Goal: Task Accomplishment & Management: Manage account settings

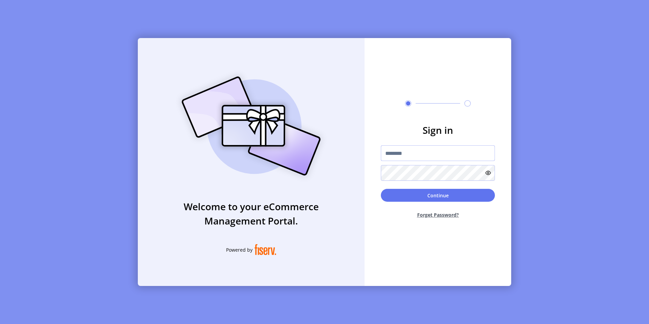
click at [398, 156] on input "text" at bounding box center [438, 153] width 114 height 16
type input "**********"
click at [439, 198] on button "Continue" at bounding box center [438, 195] width 114 height 13
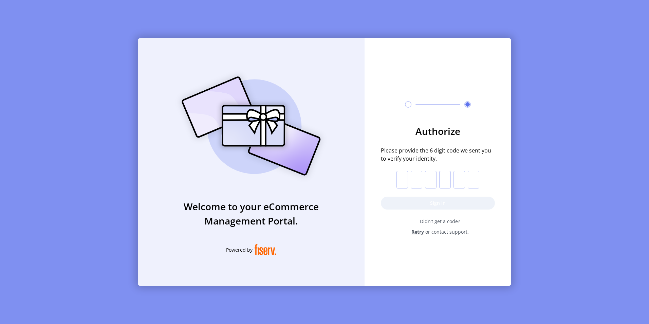
click at [401, 181] on input "text" at bounding box center [402, 180] width 12 height 18
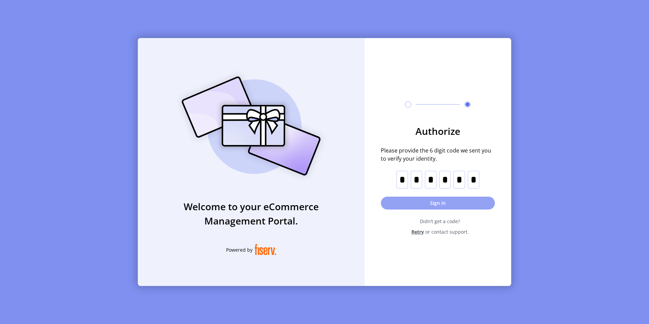
click at [441, 204] on button "Sign in" at bounding box center [438, 203] width 114 height 13
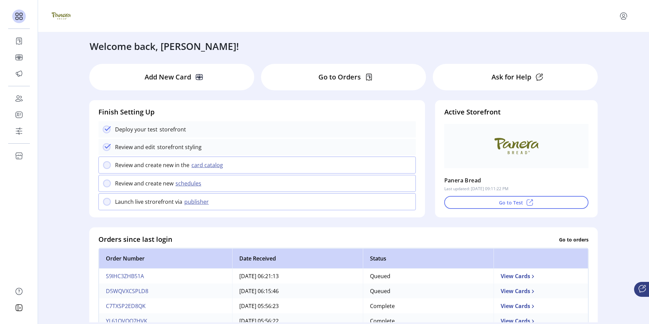
click at [334, 75] on p "Go to Orders" at bounding box center [339, 77] width 42 height 10
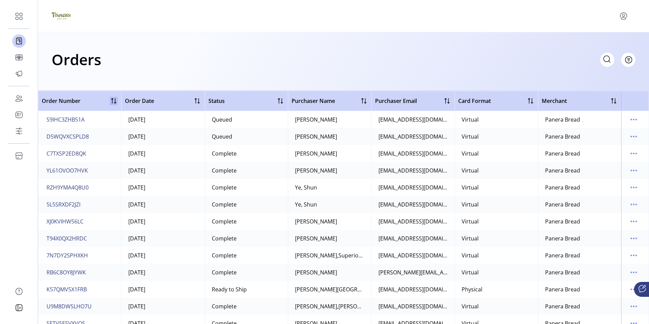
click at [112, 101] on div at bounding box center [114, 101] width 8 height 8
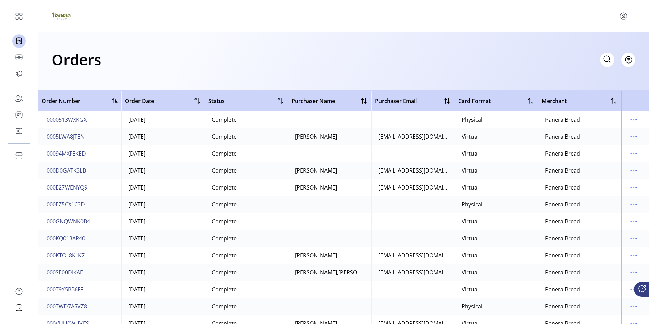
click at [113, 100] on div at bounding box center [114, 100] width 5 height 5
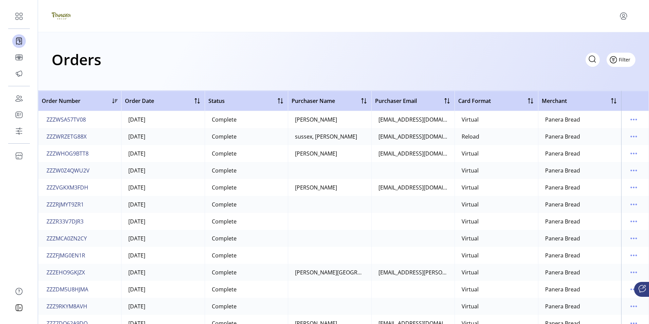
click at [621, 59] on span "Filter" at bounding box center [625, 59] width 12 height 7
click at [603, 86] on span "Status" at bounding box center [601, 85] width 56 height 5
click at [80, 74] on icon at bounding box center [80, 74] width 5 height 5
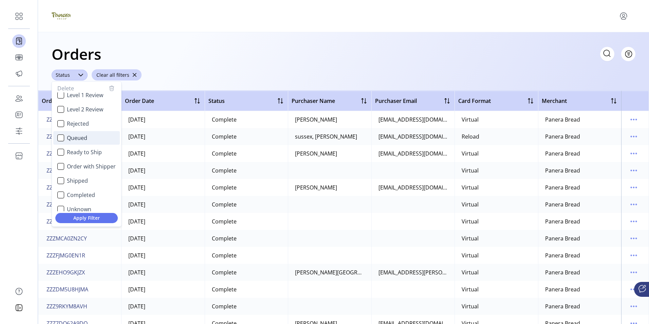
scroll to position [41, 0]
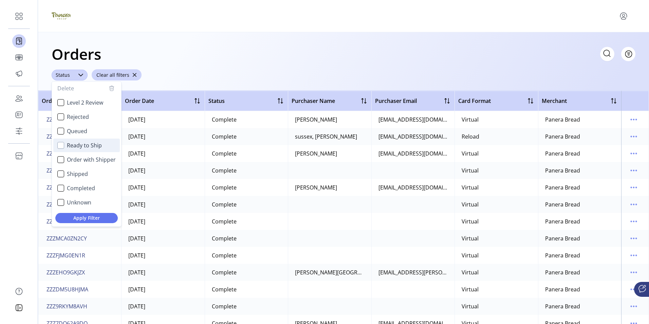
click at [61, 147] on div "Ready to Ship" at bounding box center [60, 145] width 7 height 7
click at [82, 218] on span "Apply Filter" at bounding box center [87, 217] width 52 height 7
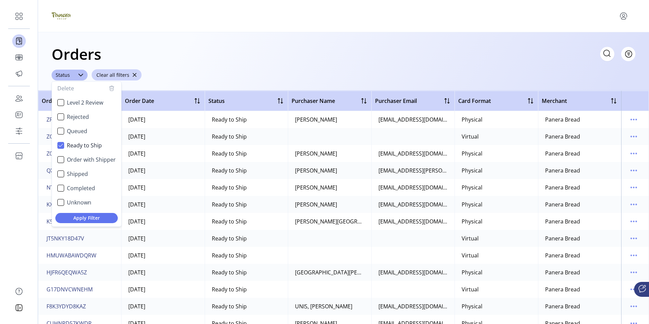
click at [286, 53] on div "Orders Filter Focused All Orders" at bounding box center [344, 54] width 584 height 24
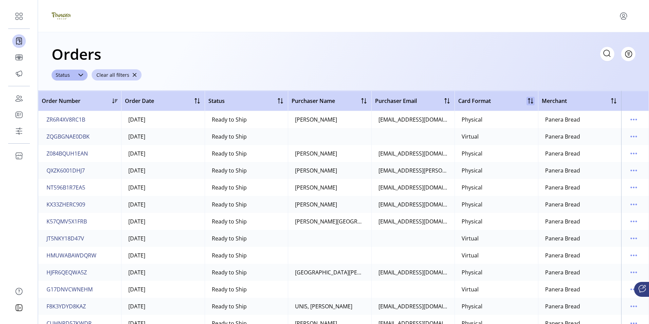
click at [528, 102] on div at bounding box center [530, 101] width 8 height 8
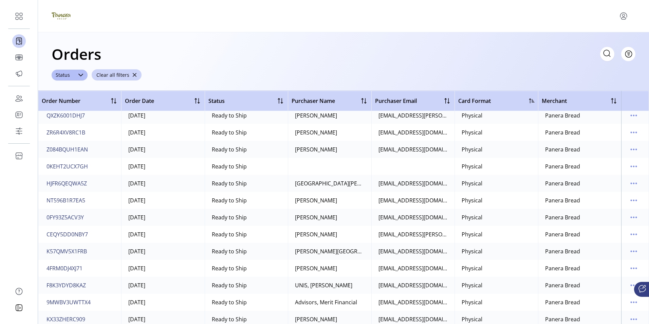
scroll to position [0, 0]
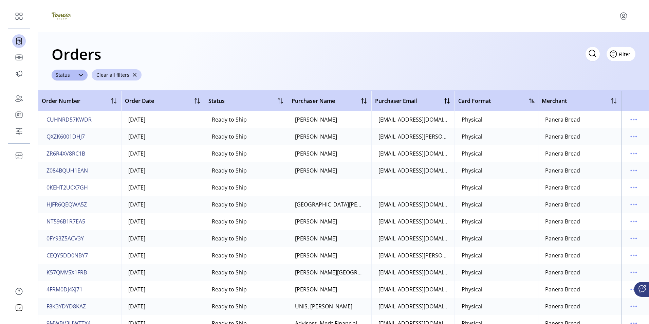
click at [618, 55] on button "Filter" at bounding box center [621, 54] width 29 height 14
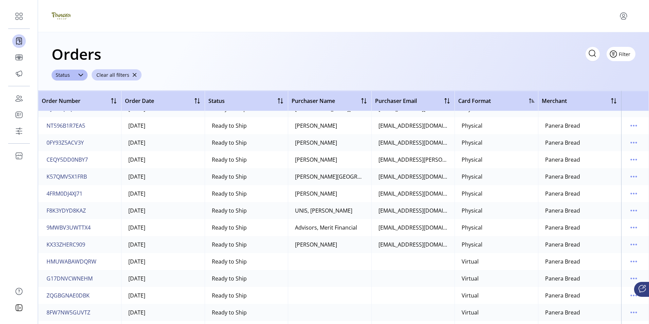
scroll to position [110, 0]
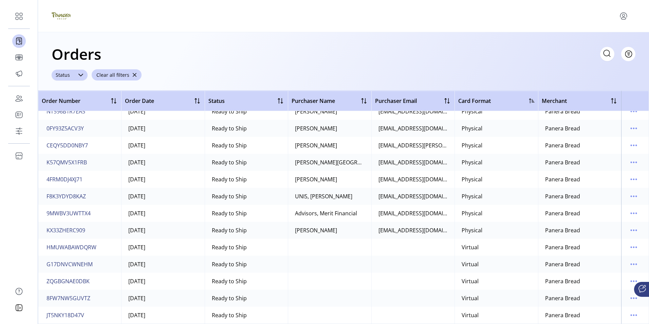
click at [79, 75] on icon at bounding box center [80, 75] width 5 height 3
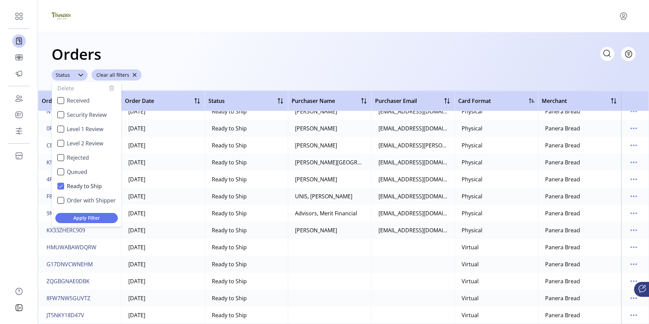
click at [79, 75] on icon at bounding box center [80, 75] width 5 height 3
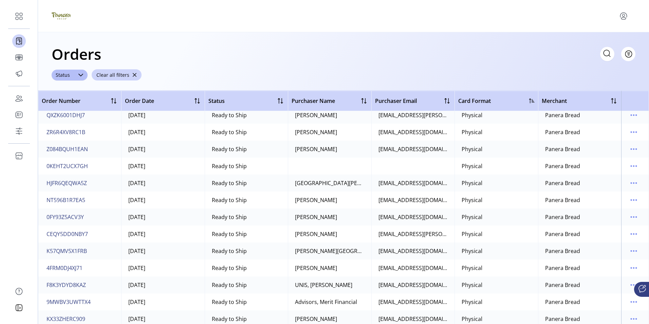
scroll to position [0, 0]
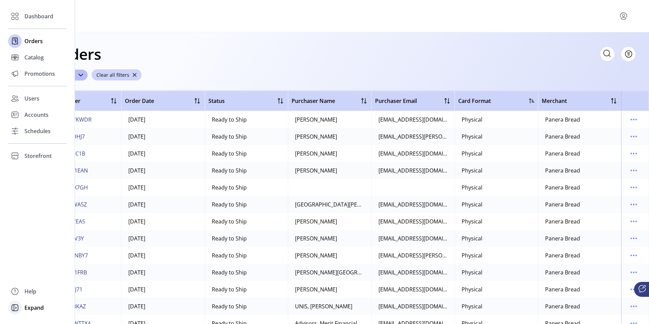
click at [33, 308] on span "Expand" at bounding box center [33, 307] width 19 height 8
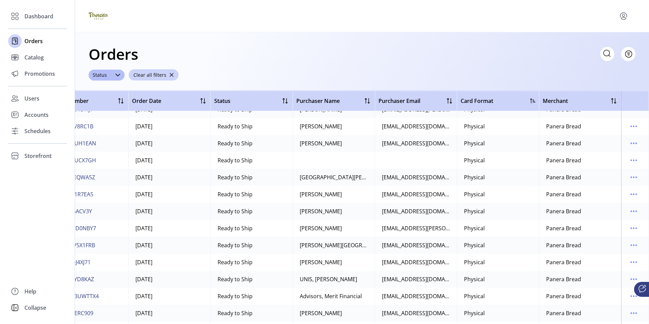
scroll to position [115, 32]
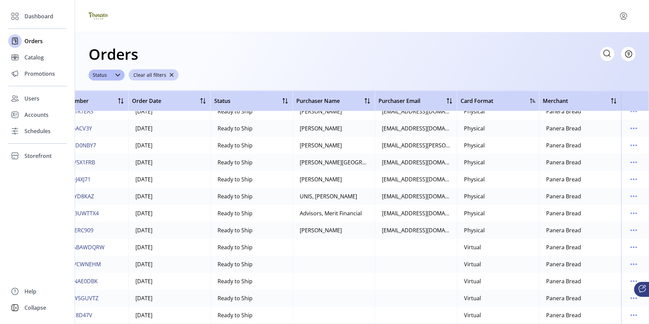
drag, startPoint x: 78, startPoint y: 99, endPoint x: 616, endPoint y: 311, distance: 577.6
click at [616, 311] on table "Order Number Order Date Status Purchaser Name Purchaser Email Card Format Merch…" at bounding box center [333, 152] width 574 height 343
copy table "Order Number Order Date Status Purchaser Name Purchaser Email Card Format Merch…"
click at [273, 47] on div "Orders Filter Focused All Orders" at bounding box center [362, 54] width 547 height 24
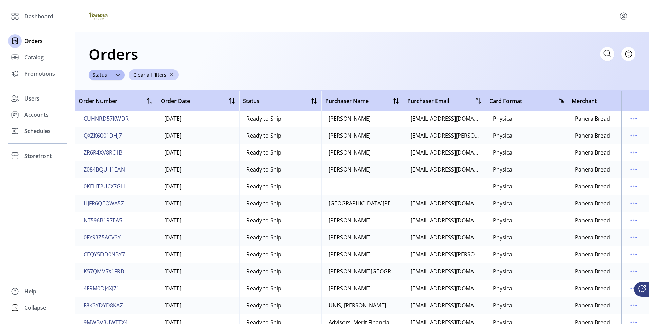
scroll to position [0, 0]
click at [35, 76] on span "Promotions" at bounding box center [39, 74] width 31 height 8
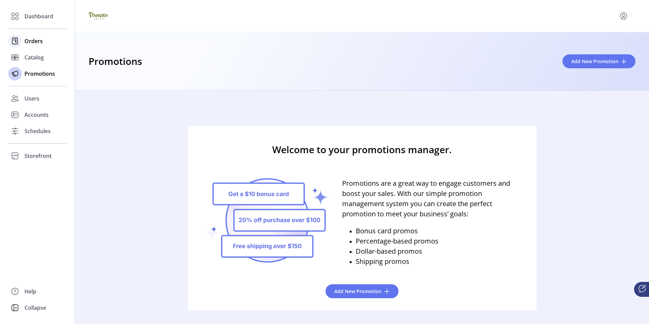
click at [30, 42] on span "Orders" at bounding box center [33, 41] width 18 height 8
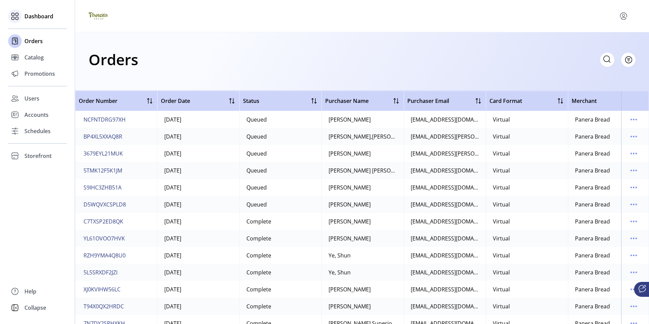
click at [23, 17] on div "Dashboard" at bounding box center [37, 16] width 59 height 16
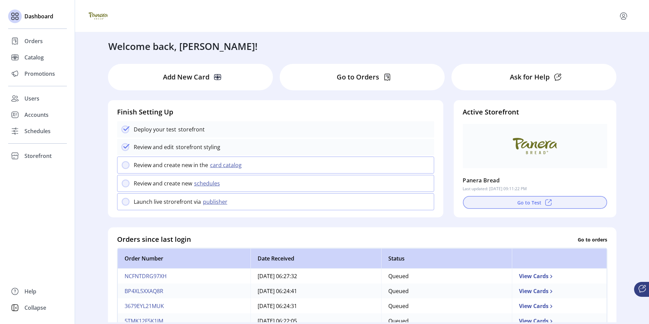
click at [535, 201] on button "Go to Test" at bounding box center [535, 202] width 144 height 13
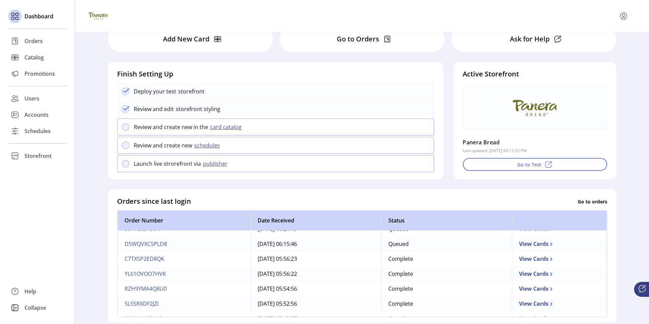
scroll to position [43, 0]
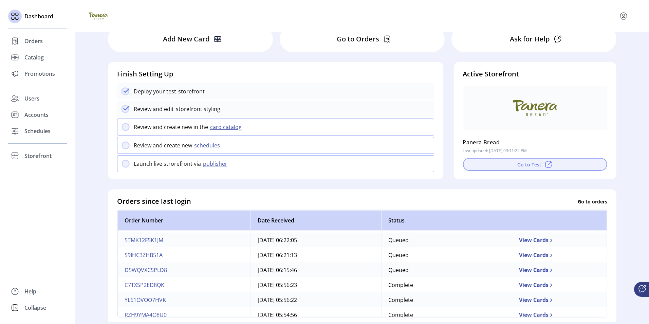
click at [526, 164] on button "Go to Test" at bounding box center [535, 164] width 144 height 13
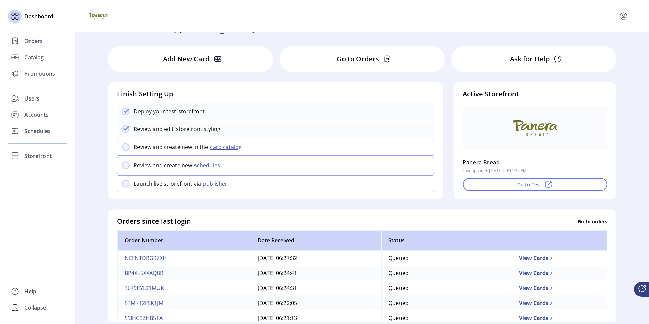
scroll to position [34, 0]
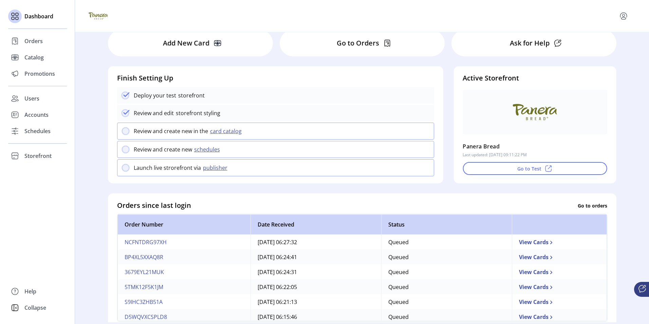
click at [205, 150] on button "schedules" at bounding box center [208, 149] width 32 height 8
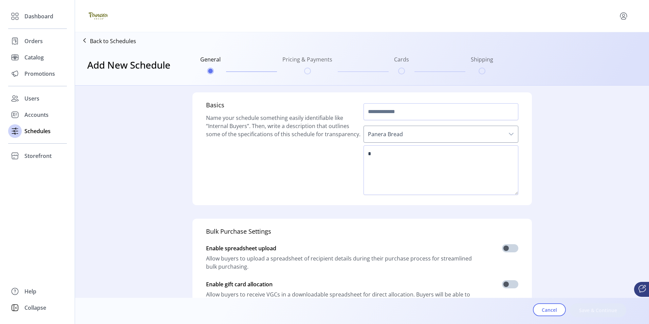
click at [87, 39] on icon at bounding box center [84, 40] width 11 height 11
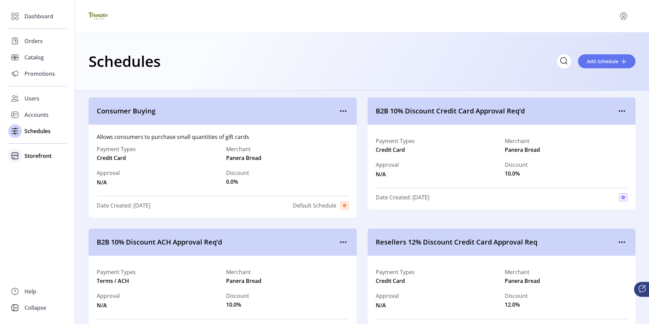
click at [35, 156] on span "Storefront" at bounding box center [37, 156] width 27 height 8
click at [35, 169] on span "Configuration" at bounding box center [42, 169] width 36 height 8
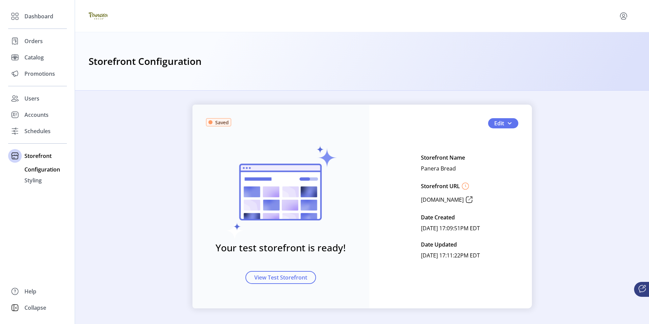
scroll to position [3, 0]
click at [276, 275] on span "View Test Storefront" at bounding box center [280, 277] width 53 height 8
click at [507, 123] on span "button" at bounding box center [509, 122] width 5 height 5
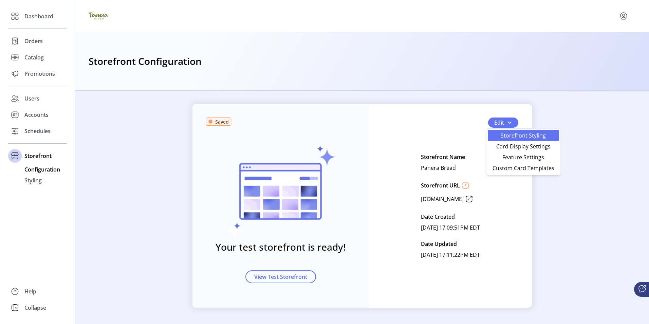
click at [507, 137] on span "Storefront Styling" at bounding box center [523, 135] width 63 height 5
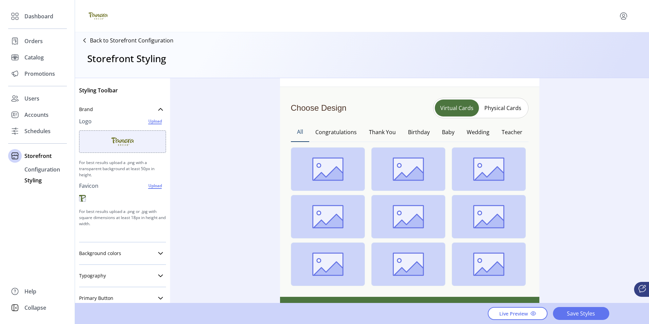
scroll to position [34, 0]
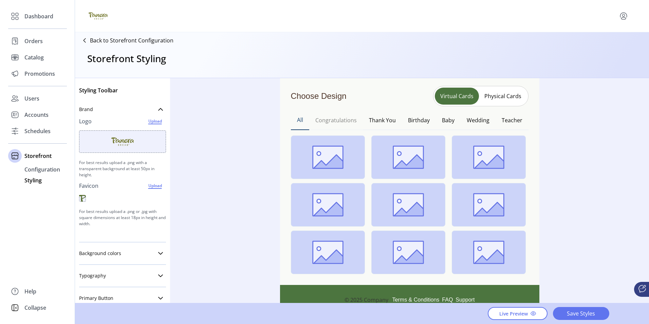
click at [345, 120] on button "Congratulations" at bounding box center [336, 120] width 54 height 20
click at [526, 314] on span "Live Preview" at bounding box center [513, 313] width 29 height 7
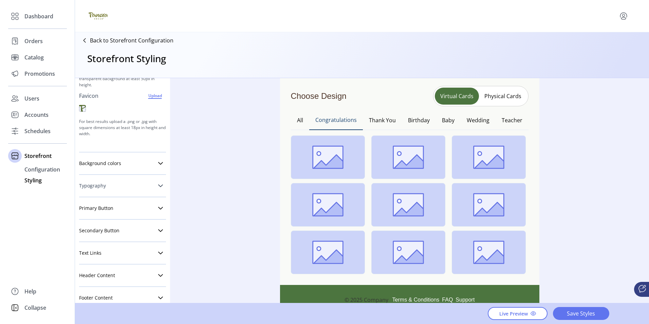
scroll to position [102, 0]
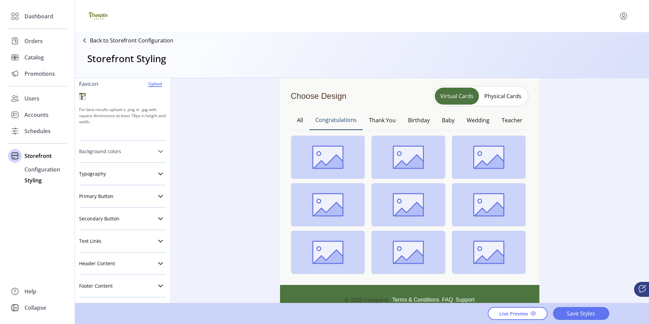
click at [158, 151] on icon at bounding box center [160, 151] width 5 height 3
click at [479, 120] on button "Wedding" at bounding box center [478, 120] width 35 height 20
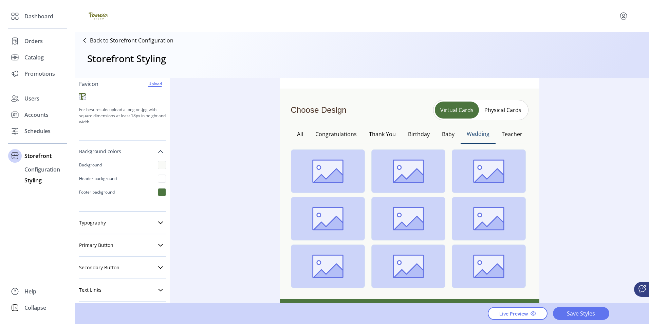
scroll to position [0, 0]
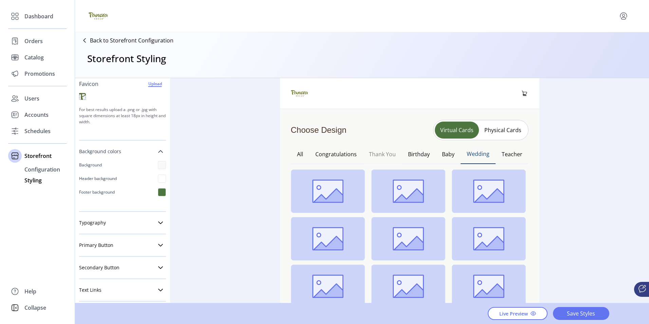
click at [375, 154] on button "Thank You" at bounding box center [382, 154] width 39 height 20
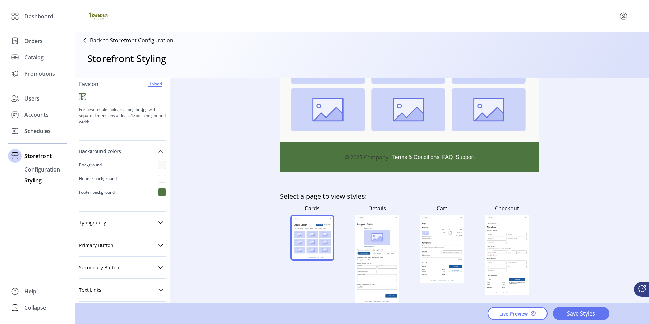
scroll to position [177, 0]
click at [319, 234] on rect at bounding box center [325, 233] width 12 height 7
click at [378, 231] on rect at bounding box center [377, 237] width 26 height 16
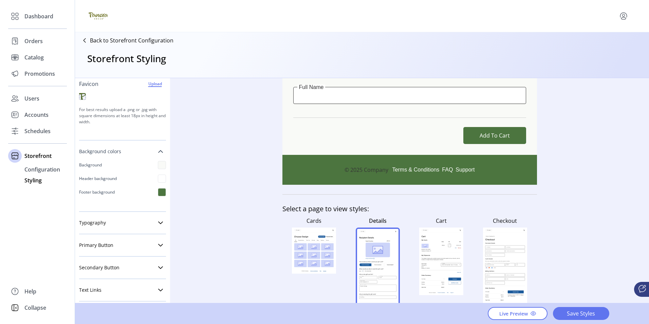
scroll to position [405, 0]
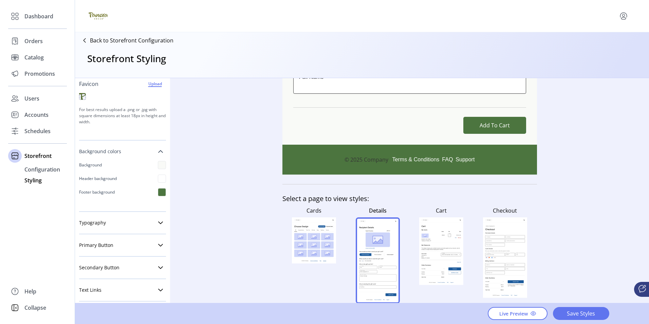
click at [431, 234] on icon at bounding box center [441, 237] width 39 height 11
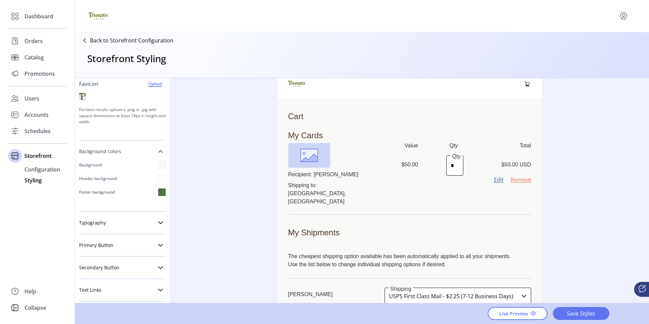
scroll to position [0, 0]
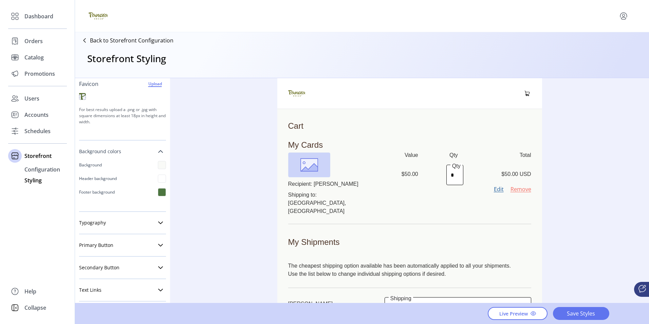
click at [86, 41] on icon at bounding box center [84, 40] width 11 height 11
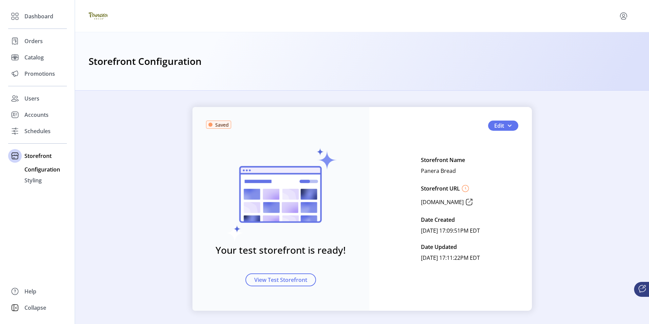
click at [35, 168] on span "Configuration" at bounding box center [42, 169] width 36 height 8
click at [32, 181] on span "Styling" at bounding box center [32, 180] width 17 height 8
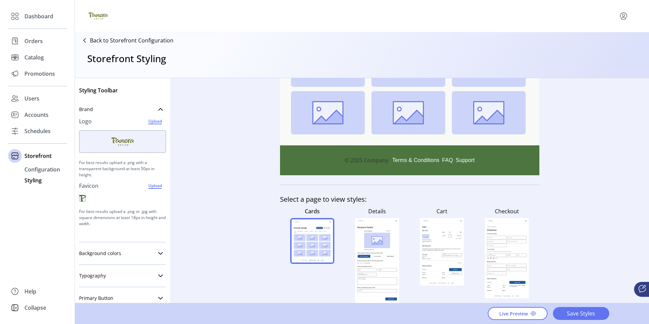
scroll to position [177, 0]
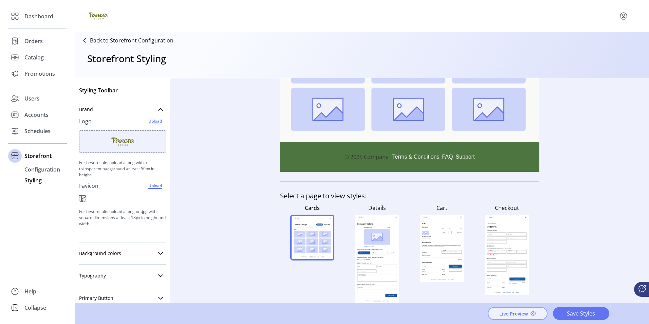
click at [520, 316] on span "Live Preview" at bounding box center [513, 313] width 29 height 7
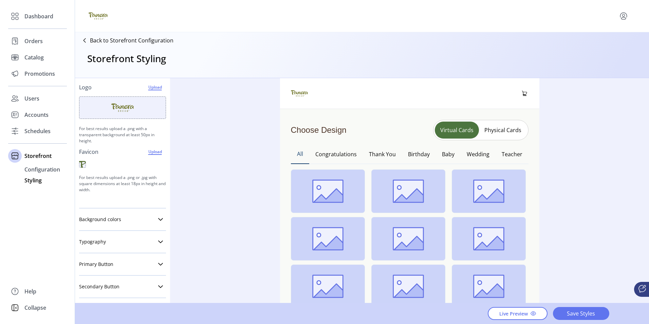
scroll to position [68, 0]
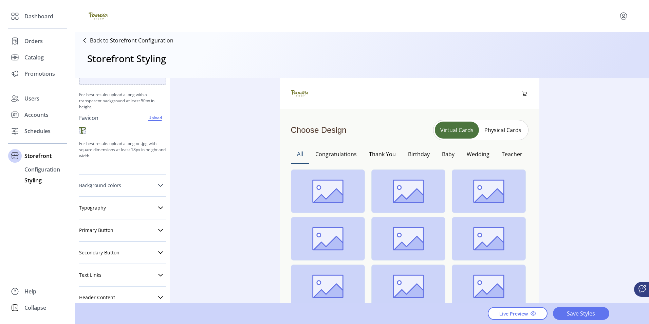
click at [158, 185] on icon at bounding box center [160, 185] width 5 height 3
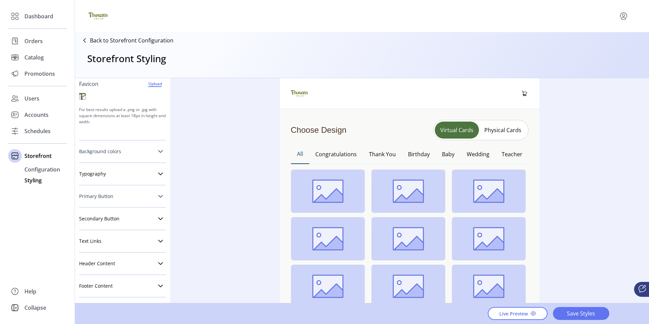
scroll to position [104, 0]
click at [158, 261] on icon at bounding box center [160, 261] width 5 height 5
click at [158, 261] on icon at bounding box center [160, 261] width 5 height 3
click at [318, 188] on img at bounding box center [328, 190] width 74 height 43
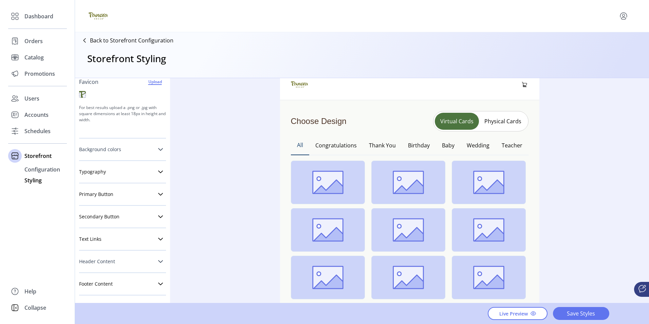
scroll to position [0, 0]
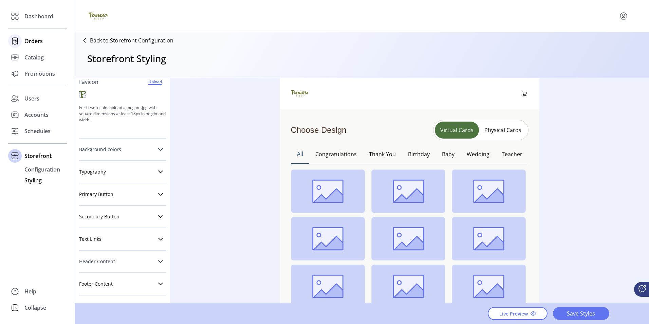
click at [31, 40] on span "Orders" at bounding box center [33, 41] width 18 height 8
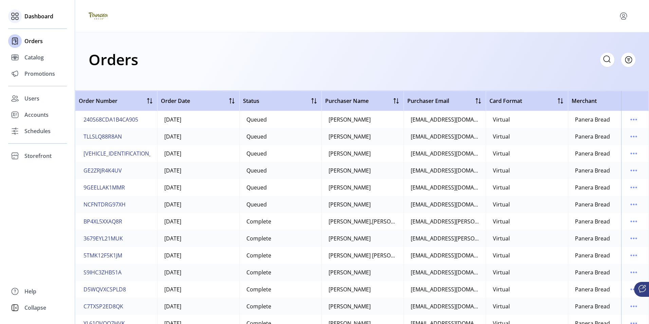
click at [37, 15] on span "Dashboard" at bounding box center [38, 16] width 29 height 8
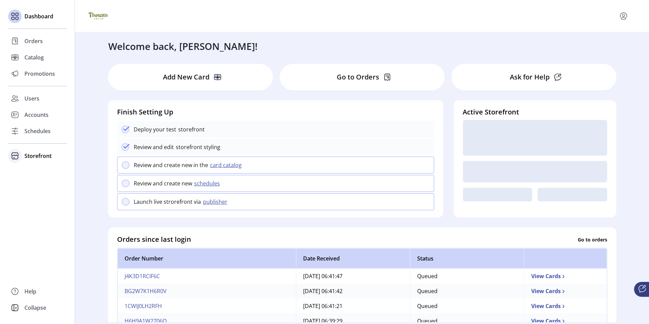
click at [34, 156] on span "Storefront" at bounding box center [37, 156] width 27 height 8
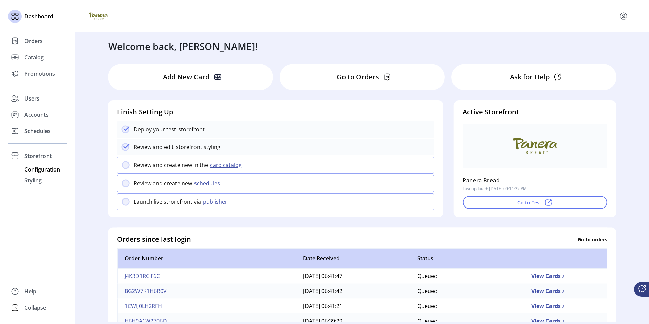
click at [42, 170] on span "Configuration" at bounding box center [42, 169] width 36 height 8
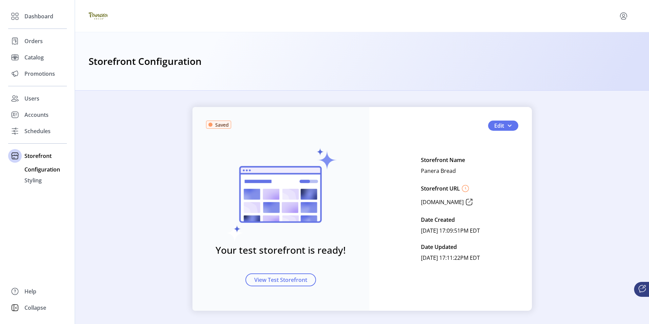
scroll to position [3, 0]
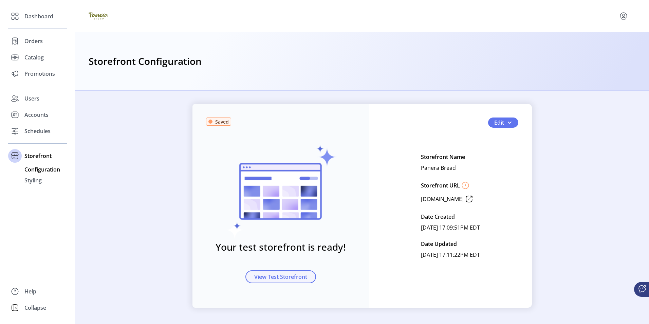
click at [282, 276] on span "View Test Storefront" at bounding box center [280, 277] width 53 height 8
click at [269, 277] on span "View Test Storefront" at bounding box center [280, 277] width 53 height 8
click at [32, 179] on span "Styling" at bounding box center [32, 180] width 17 height 8
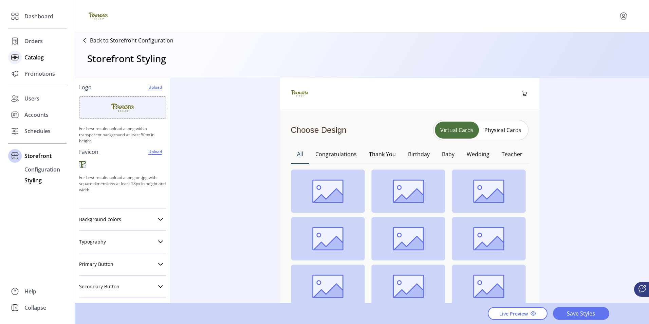
click at [32, 56] on span "Catalog" at bounding box center [33, 57] width 19 height 8
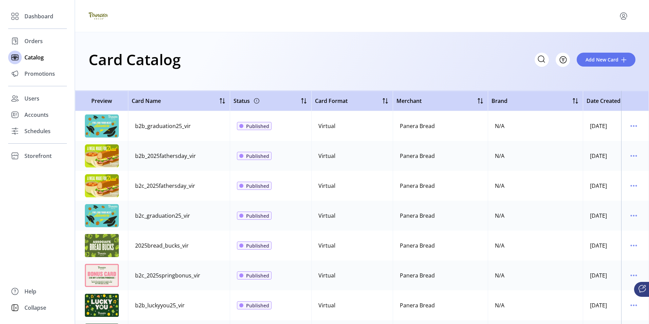
click at [111, 125] on img at bounding box center [102, 125] width 34 height 23
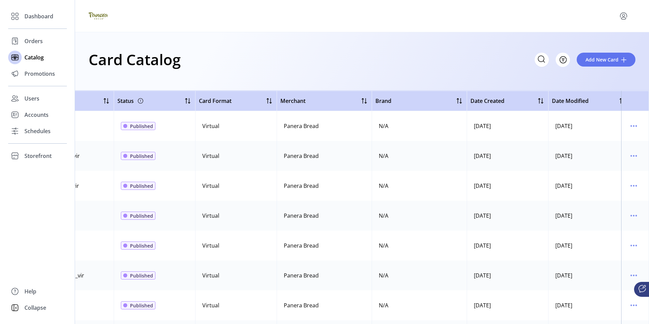
scroll to position [0, 128]
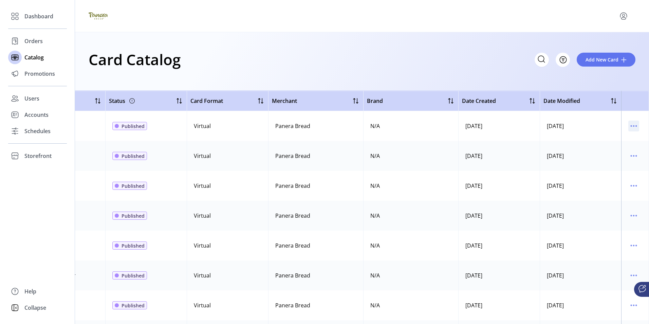
click at [631, 126] on icon "menu" at bounding box center [633, 126] width 11 height 11
click at [465, 75] on div "Card Catalog Filter Add New Card" at bounding box center [362, 61] width 574 height 58
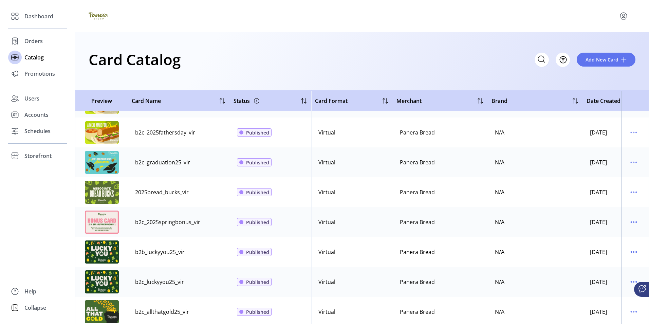
scroll to position [0, 0]
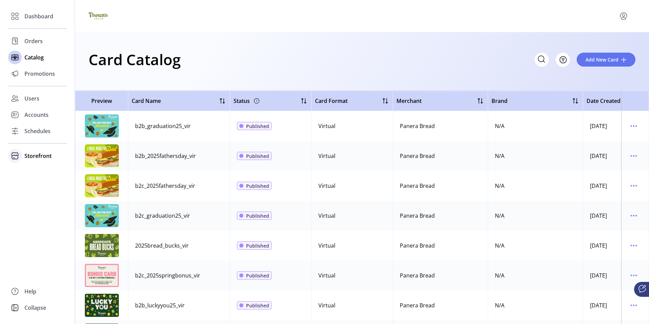
click at [37, 159] on span "Storefront" at bounding box center [37, 156] width 27 height 8
click at [36, 170] on span "Configuration" at bounding box center [42, 169] width 36 height 8
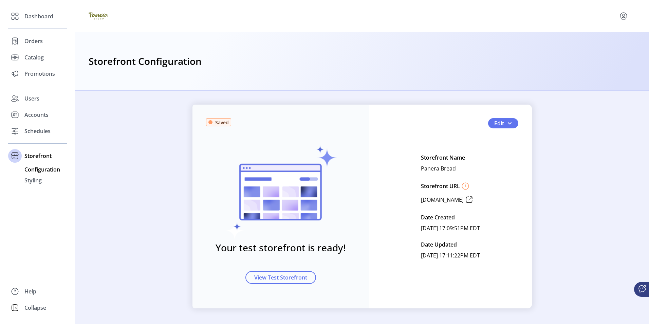
scroll to position [3, 0]
click at [507, 123] on span "button" at bounding box center [509, 122] width 5 height 5
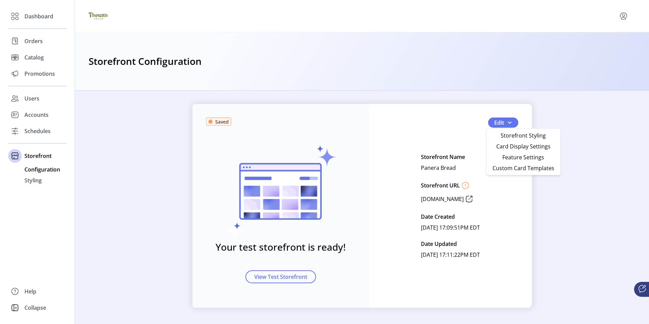
click at [513, 146] on span "Card Display Settings" at bounding box center [523, 146] width 63 height 5
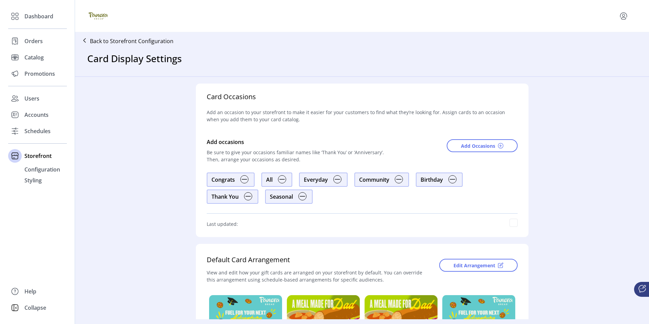
scroll to position [34, 0]
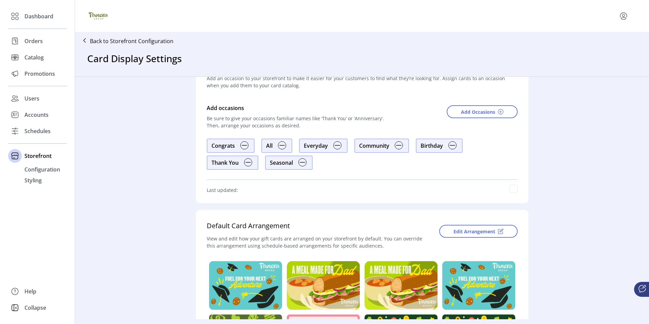
click at [322, 145] on div "Everyday" at bounding box center [316, 146] width 24 height 8
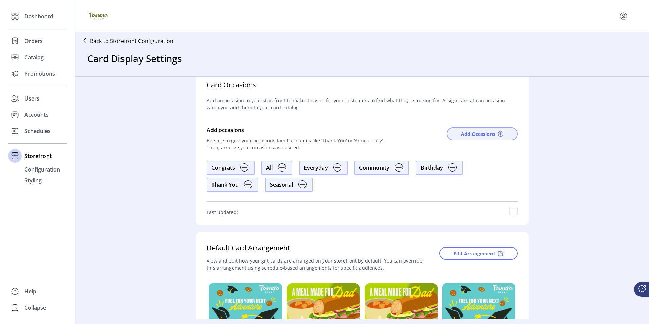
scroll to position [0, 0]
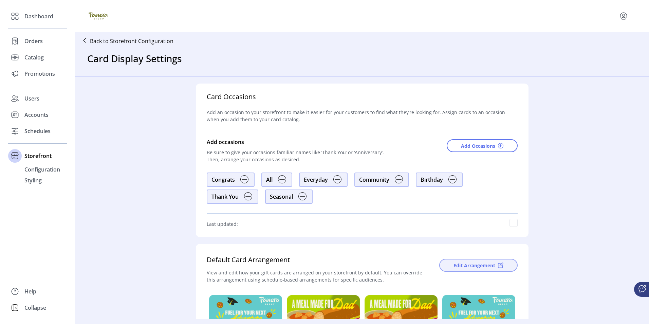
click at [483, 265] on span "Edit Arrangement" at bounding box center [474, 265] width 42 height 7
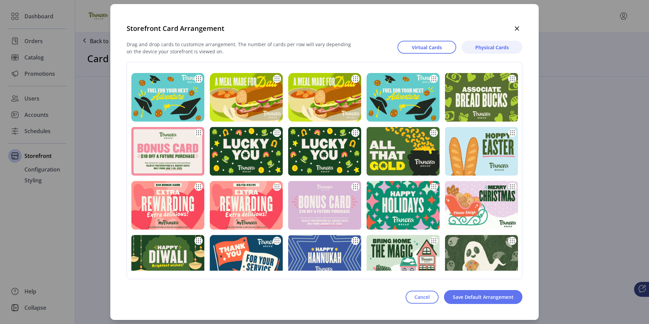
click at [490, 48] on span "Physical Cards" at bounding box center [492, 47] width 34 height 7
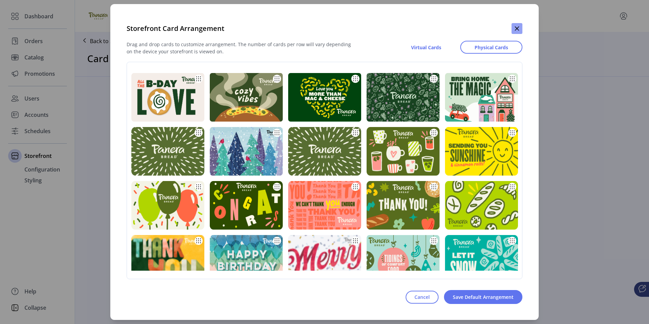
click at [516, 29] on icon "button" at bounding box center [516, 28] width 5 height 5
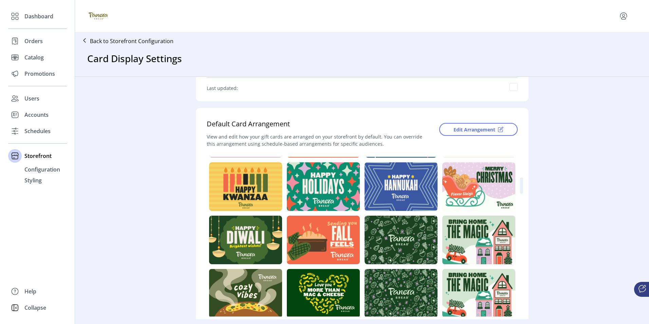
scroll to position [389, 0]
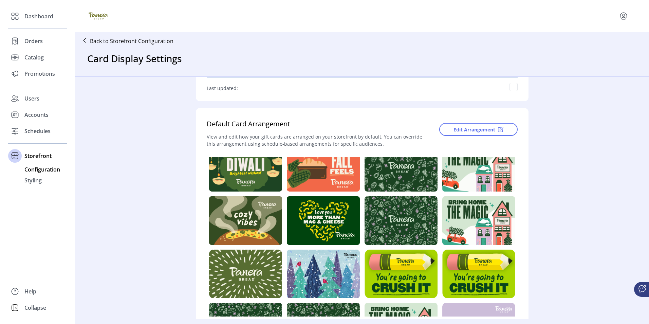
click at [44, 167] on span "Configuration" at bounding box center [42, 169] width 36 height 8
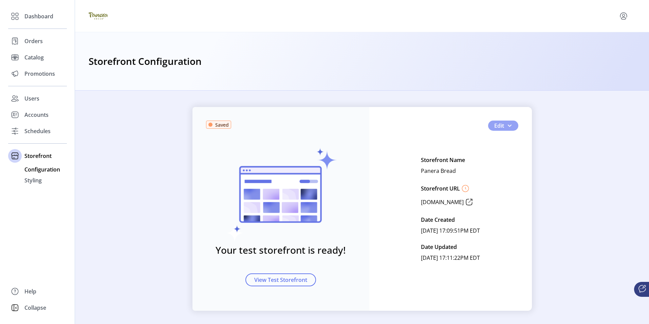
click at [509, 126] on span "button" at bounding box center [509, 125] width 5 height 5
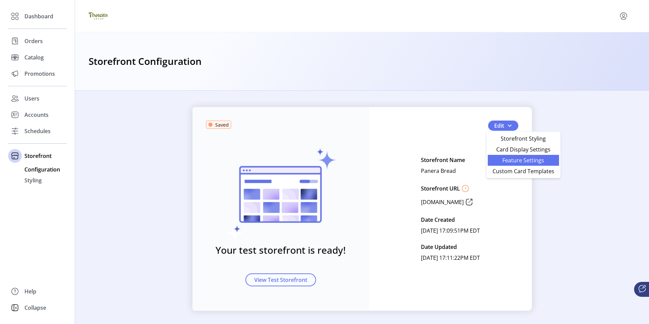
click at [509, 159] on span "Feature Settings" at bounding box center [523, 160] width 63 height 5
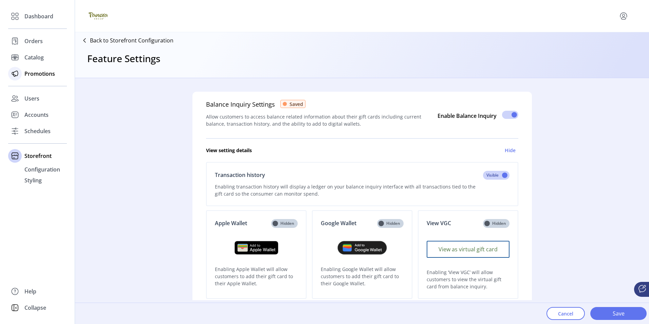
click at [37, 73] on span "Promotions" at bounding box center [39, 74] width 31 height 8
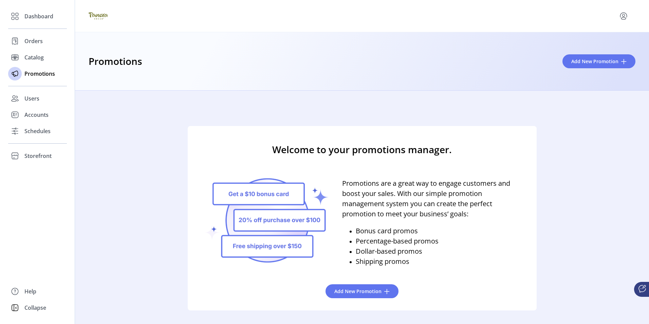
scroll to position [11, 0]
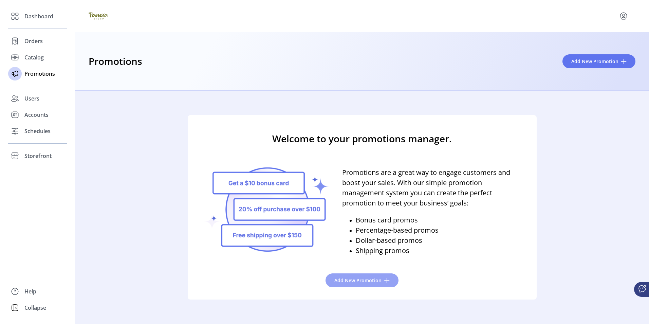
click at [347, 278] on span "Add New Promotion" at bounding box center [357, 280] width 47 height 7
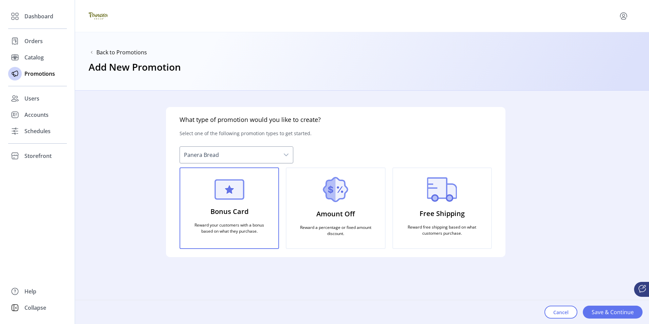
click at [334, 190] on img at bounding box center [335, 189] width 25 height 25
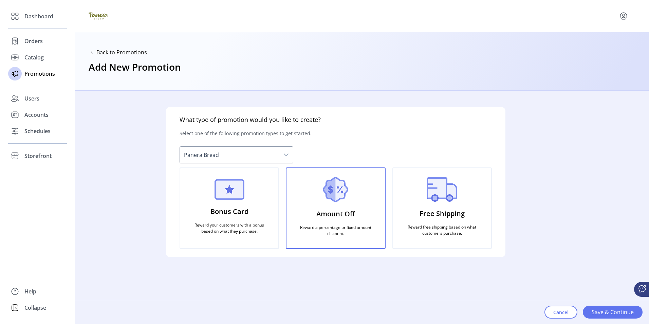
click at [228, 190] on img at bounding box center [229, 189] width 30 height 20
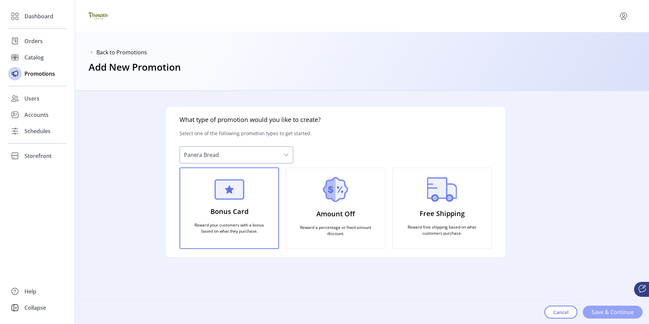
click at [616, 312] on span "Save & Continue" at bounding box center [613, 312] width 42 height 8
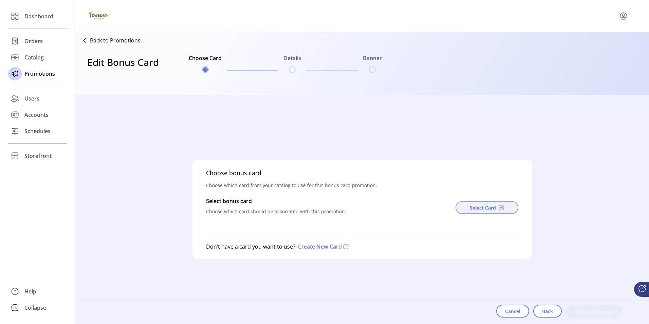
click at [483, 209] on span "Select Card" at bounding box center [483, 207] width 26 height 7
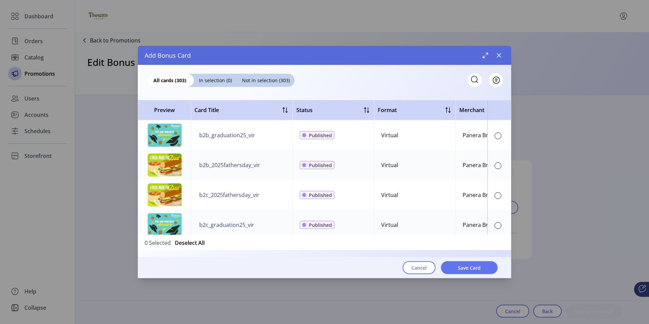
click at [497, 54] on icon "button" at bounding box center [498, 55] width 5 height 5
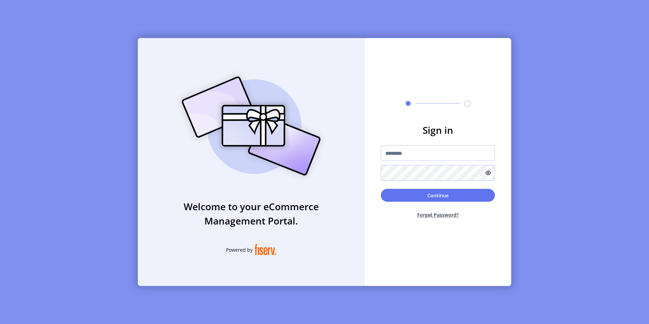
click at [403, 153] on input "text" at bounding box center [438, 153] width 114 height 16
type input "**********"
click at [441, 197] on button "Continue" at bounding box center [438, 195] width 114 height 13
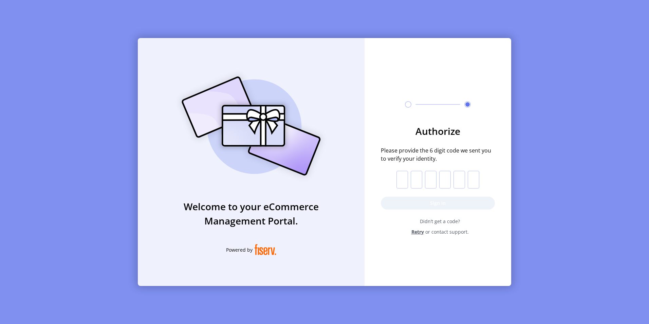
click at [402, 180] on input "text" at bounding box center [402, 180] width 12 height 18
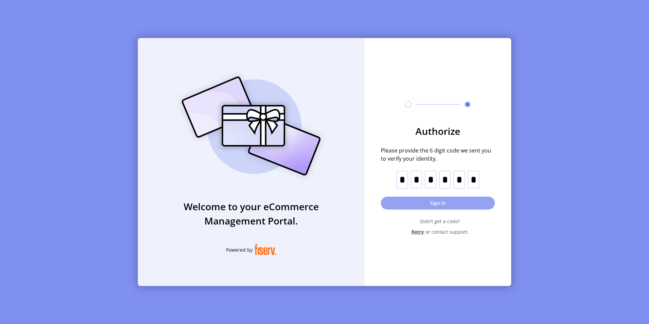
click at [439, 203] on button "Sign in" at bounding box center [438, 203] width 114 height 13
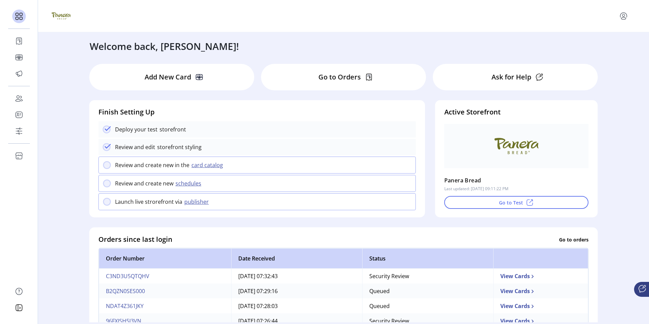
click at [341, 77] on p "Go to Orders" at bounding box center [339, 77] width 42 height 10
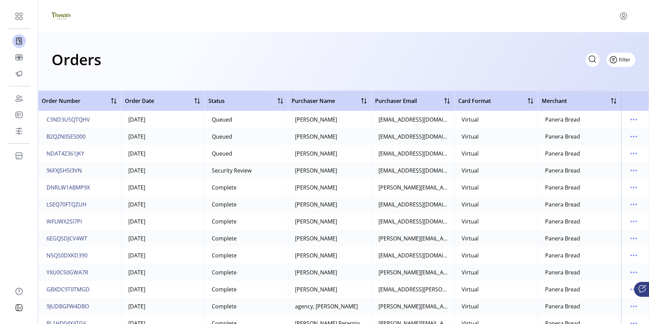
click at [623, 60] on span "Filter" at bounding box center [625, 59] width 12 height 7
click at [599, 85] on span "Status" at bounding box center [601, 85] width 56 height 5
click at [81, 75] on icon at bounding box center [80, 74] width 5 height 5
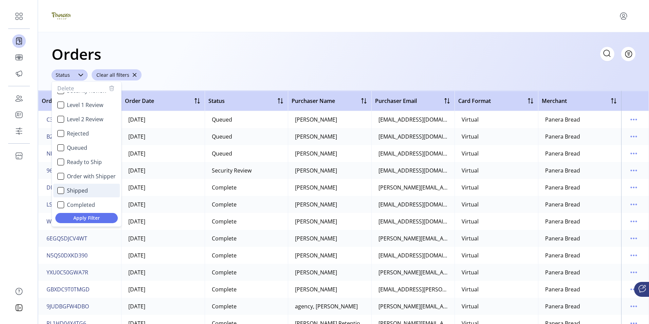
scroll to position [41, 0]
click at [62, 175] on div "Shipped" at bounding box center [60, 173] width 7 height 7
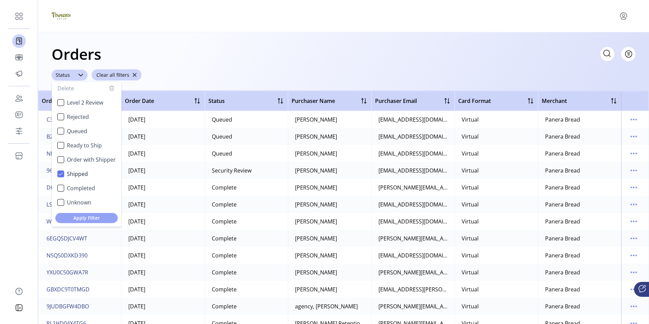
drag, startPoint x: 84, startPoint y: 219, endPoint x: 92, endPoint y: 215, distance: 8.5
click at [85, 218] on span "Apply Filter" at bounding box center [87, 217] width 52 height 7
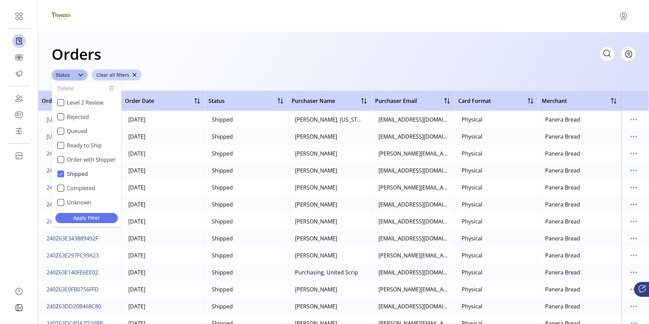
click at [303, 71] on div "Orders Filter Focused All Orders ****** Status Delete Received Security Review …" at bounding box center [343, 61] width 611 height 58
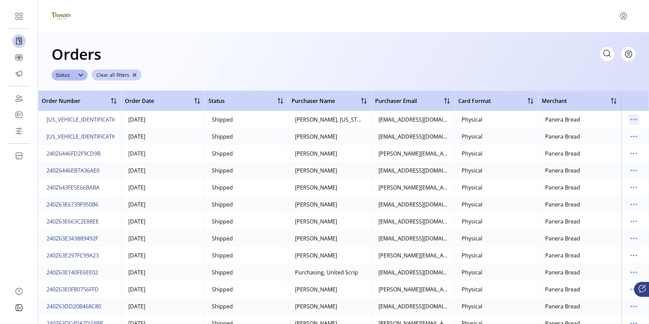
click at [633, 120] on icon "menu" at bounding box center [633, 119] width 1 height 1
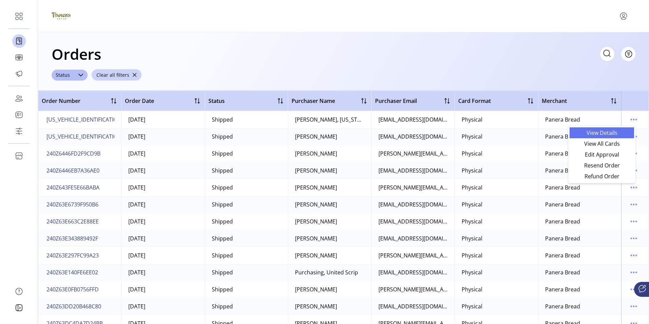
click at [603, 132] on span "View Details" at bounding box center [602, 132] width 56 height 5
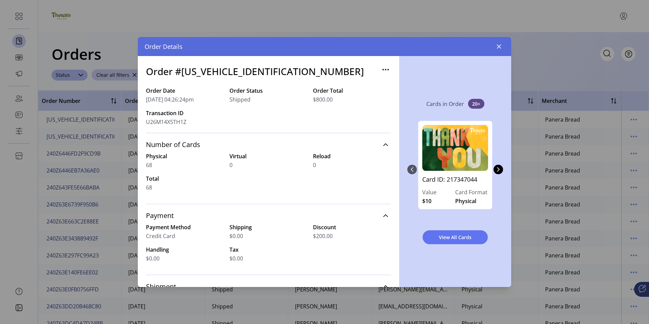
click at [382, 69] on icon "button" at bounding box center [385, 69] width 11 height 11
click at [497, 47] on icon "button" at bounding box center [498, 46] width 5 height 5
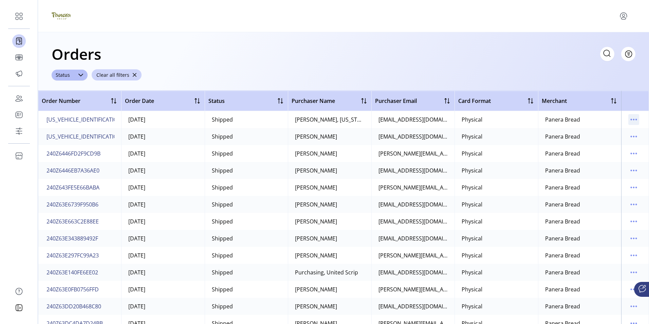
click at [629, 119] on icon "menu" at bounding box center [633, 119] width 11 height 11
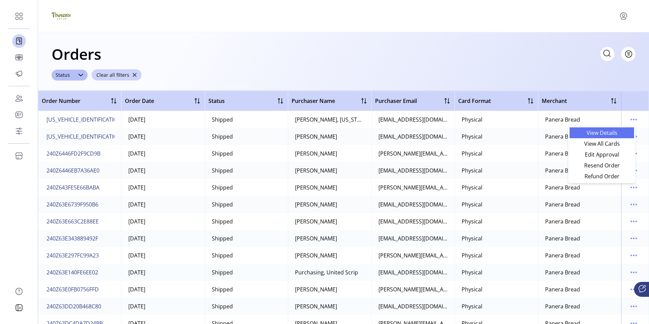
click at [599, 132] on span "View Details" at bounding box center [602, 132] width 56 height 5
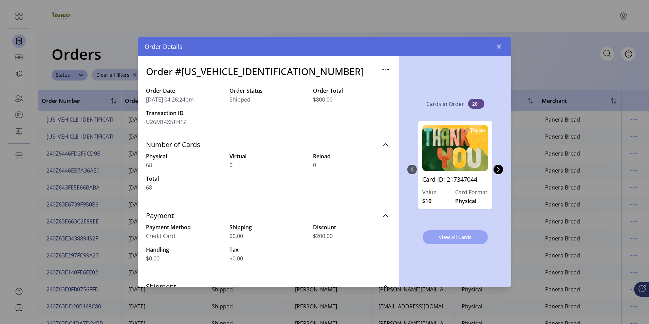
click at [455, 238] on span "View All Cards" at bounding box center [455, 237] width 48 height 7
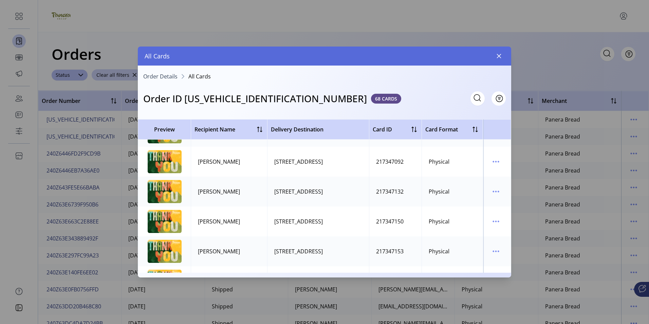
scroll to position [1392, 0]
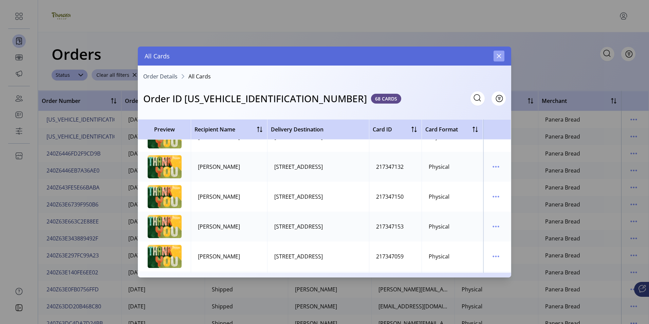
click at [501, 56] on icon "button" at bounding box center [498, 55] width 5 height 5
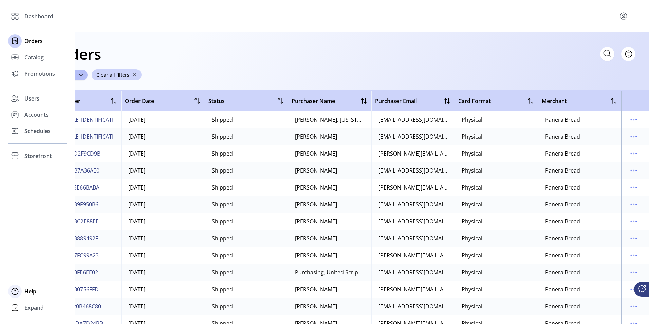
click at [33, 290] on span "Help" at bounding box center [30, 291] width 12 height 8
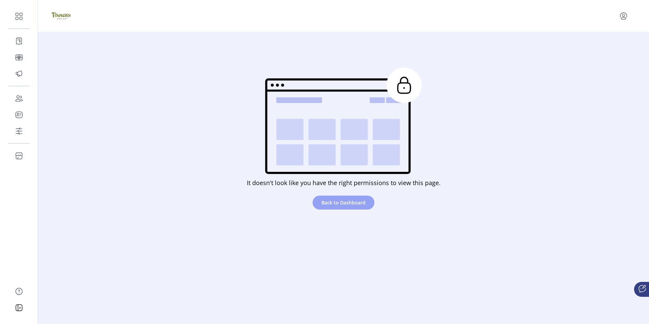
click at [345, 205] on span "Back to Dashboard" at bounding box center [343, 202] width 44 height 7
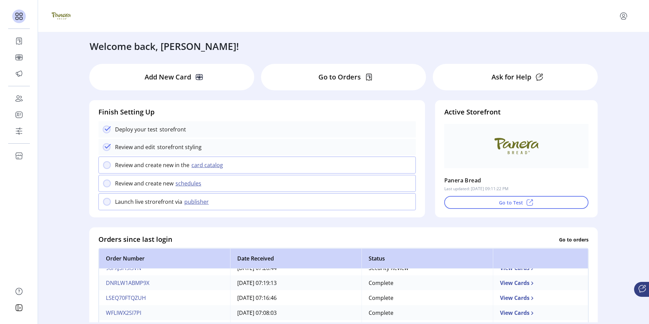
click at [642, 289] on icon at bounding box center [641, 289] width 1 height 0
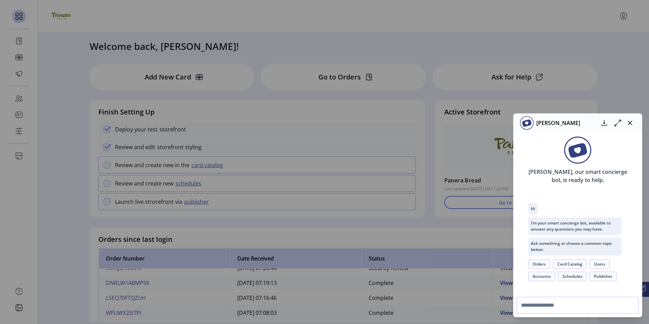
click at [537, 307] on input "text" at bounding box center [578, 305] width 122 height 17
type input "**********"
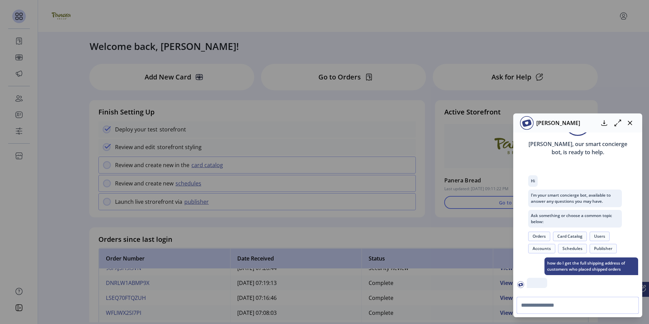
scroll to position [72, 0]
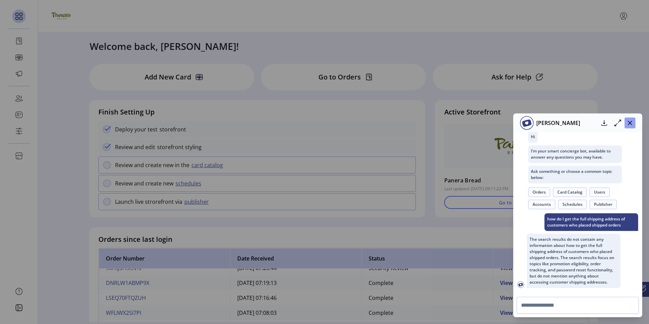
click at [630, 123] on icon "button" at bounding box center [630, 123] width 4 height 4
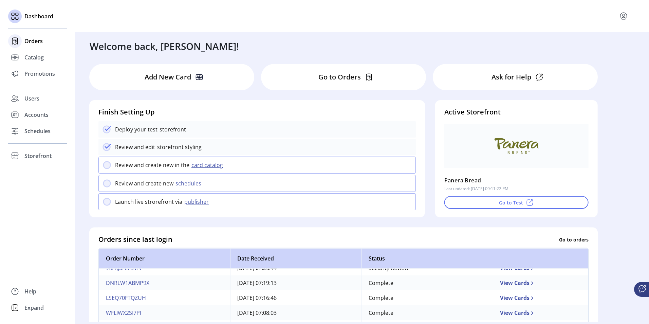
click at [32, 39] on span "Orders" at bounding box center [33, 41] width 18 height 8
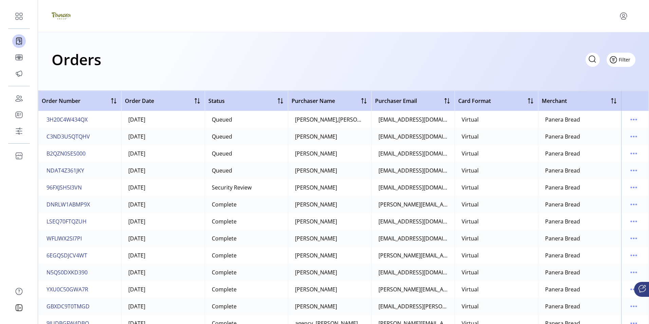
click at [625, 60] on span "Filter" at bounding box center [625, 59] width 12 height 7
click at [597, 84] on span "Status" at bounding box center [601, 85] width 56 height 5
click at [79, 74] on icon at bounding box center [80, 74] width 5 height 5
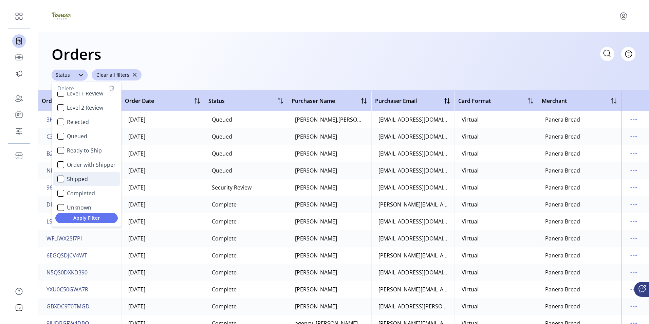
scroll to position [41, 0]
click at [62, 175] on div "Shipped" at bounding box center [60, 173] width 7 height 7
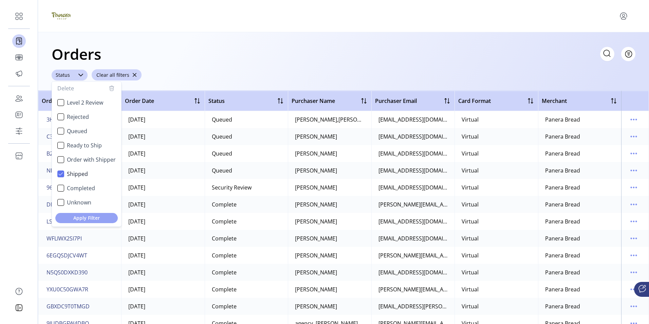
click at [91, 219] on span "Apply Filter" at bounding box center [87, 217] width 52 height 7
click at [82, 218] on span "Apply Filter" at bounding box center [87, 217] width 52 height 7
click at [86, 220] on span "Apply Filter" at bounding box center [87, 217] width 52 height 7
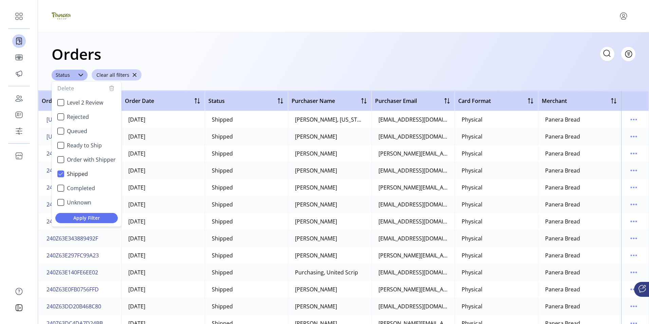
click at [299, 50] on div "Orders Filter Focused All Orders" at bounding box center [344, 54] width 584 height 24
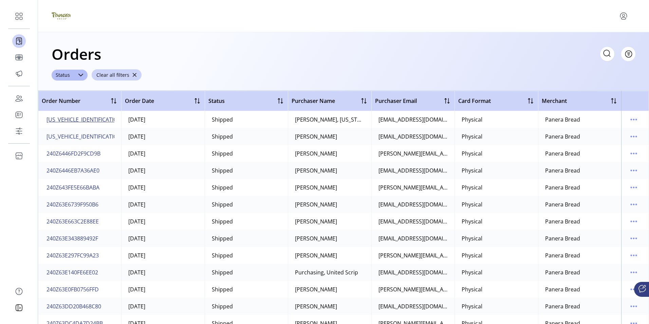
click at [87, 121] on span "240Z6449509564779" at bounding box center [98, 119] width 102 height 8
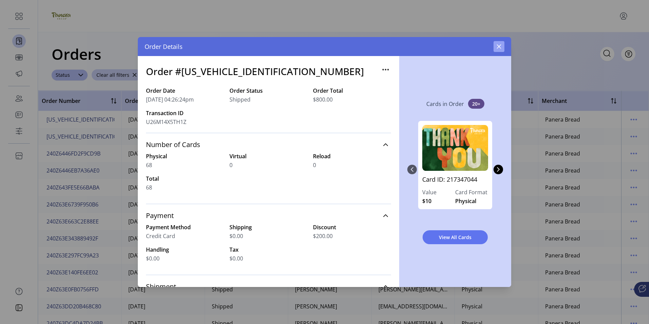
click at [498, 46] on icon "button" at bounding box center [498, 46] width 5 height 5
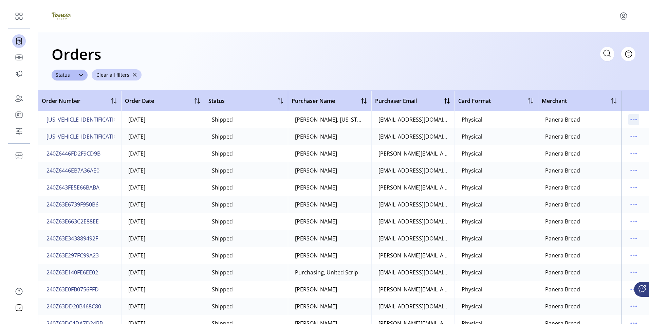
click at [633, 119] on icon "menu" at bounding box center [633, 119] width 1 height 1
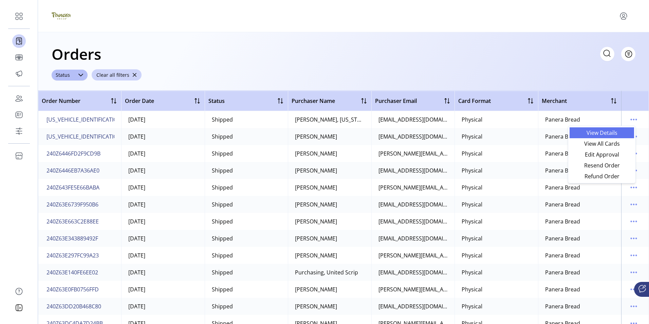
click at [597, 133] on span "View Details" at bounding box center [602, 132] width 56 height 5
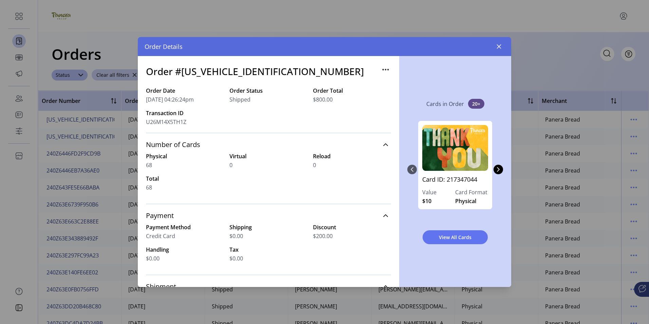
click at [499, 46] on icon "button" at bounding box center [498, 46] width 5 height 5
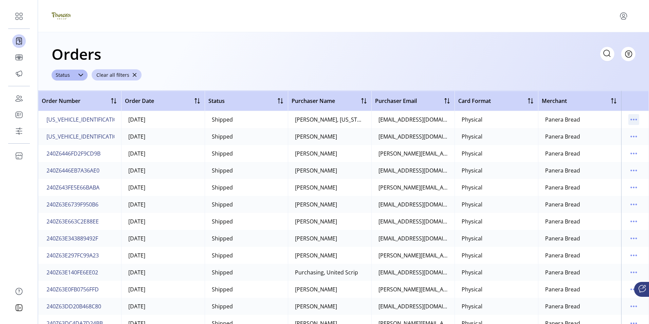
click at [633, 119] on icon "menu" at bounding box center [633, 119] width 1 height 1
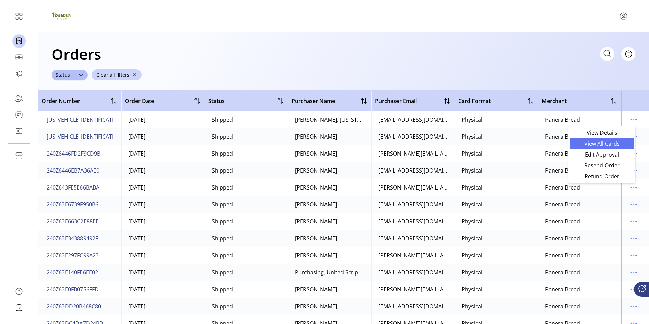
click at [595, 141] on span "View All Cards" at bounding box center [602, 143] width 56 height 5
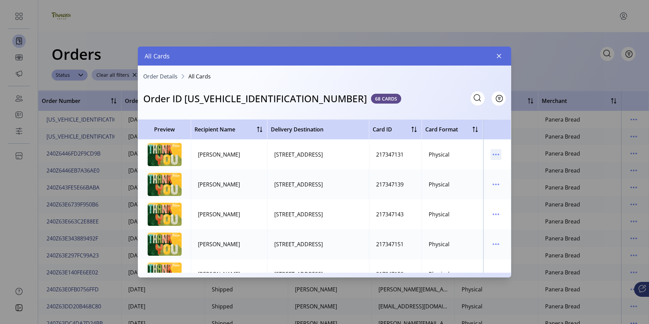
click at [496, 155] on icon "menu" at bounding box center [496, 154] width 1 height 1
click at [502, 167] on span "View Card Details" at bounding box center [521, 167] width 56 height 5
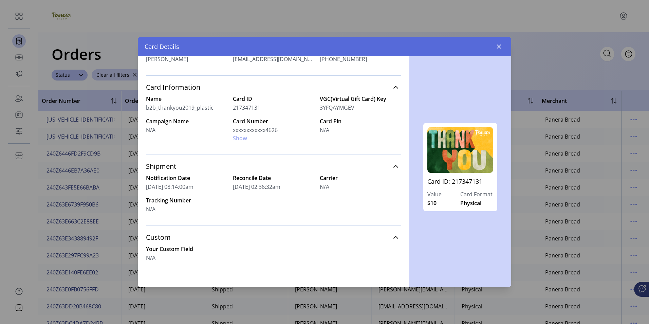
scroll to position [130, 0]
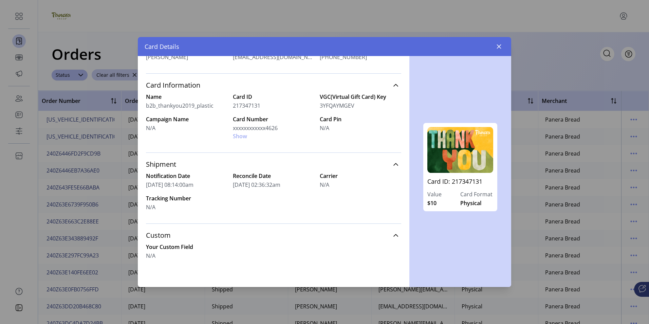
click at [239, 137] on div "Card Number xxxxxxxxxxxx4626 Show" at bounding box center [273, 127] width 81 height 25
click at [238, 135] on div "Card Number xxxxxxxxxxxx4626 Show" at bounding box center [273, 127] width 81 height 25
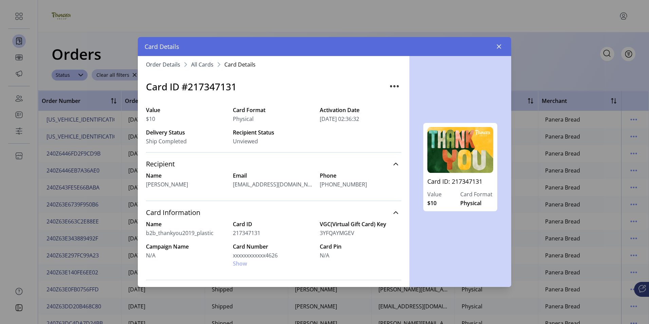
scroll to position [0, 0]
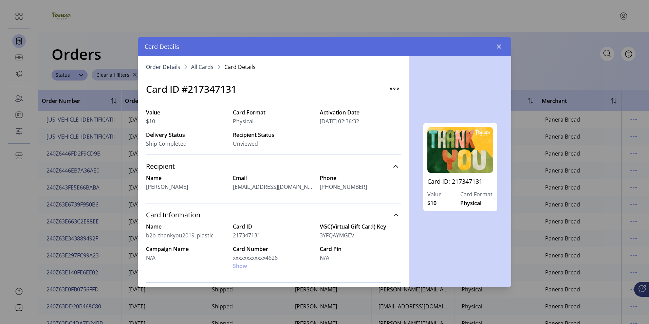
click at [237, 67] on span "Card Details" at bounding box center [239, 66] width 31 height 5
click at [391, 88] on img "button" at bounding box center [394, 88] width 11 height 11
click at [389, 88] on img "button" at bounding box center [394, 88] width 11 height 11
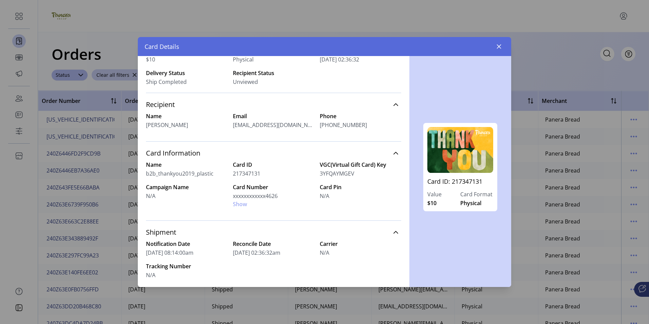
scroll to position [28, 0]
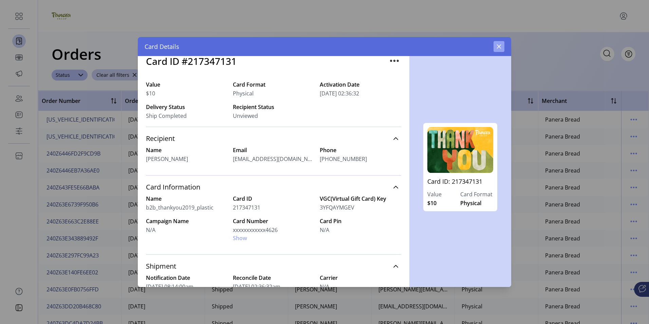
click at [500, 49] on icon "button" at bounding box center [498, 46] width 5 height 5
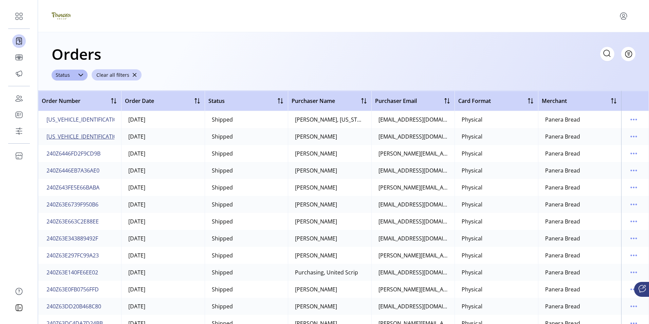
click at [79, 136] on span "240Z644930AAB8948" at bounding box center [98, 136] width 102 height 8
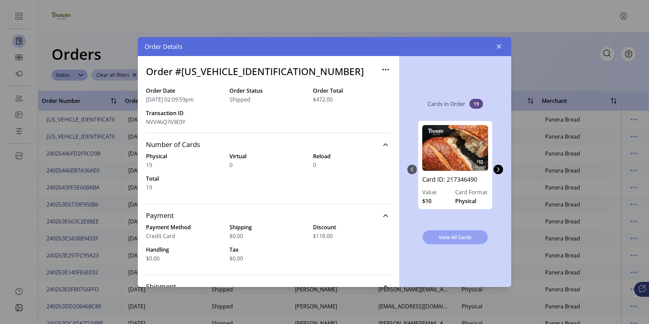
click at [454, 235] on span "View All Cards" at bounding box center [455, 237] width 48 height 7
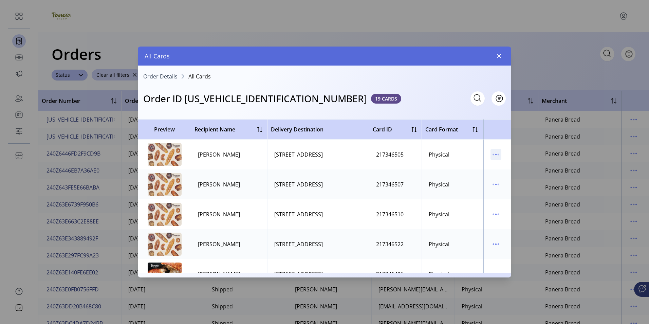
click at [490, 155] on icon "menu" at bounding box center [495, 154] width 11 height 11
click at [503, 168] on span "View Card Details" at bounding box center [521, 167] width 56 height 5
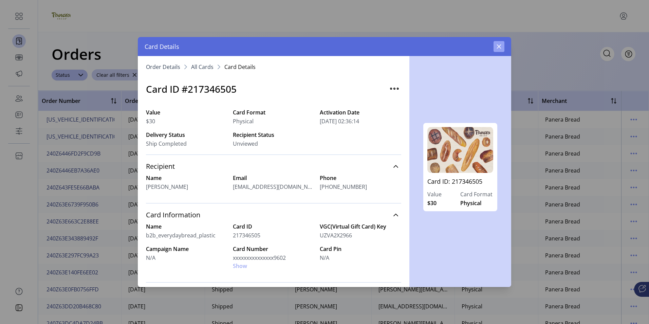
click at [498, 47] on icon "button" at bounding box center [498, 46] width 5 height 5
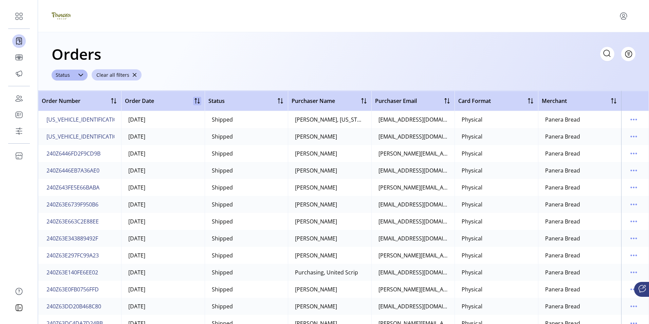
click at [194, 102] on div at bounding box center [197, 101] width 8 height 8
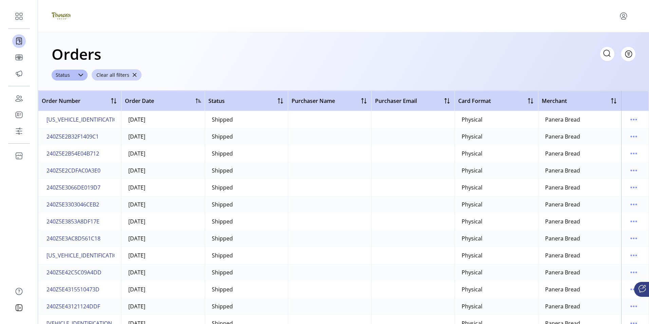
click at [196, 101] on div at bounding box center [198, 100] width 5 height 5
drag, startPoint x: 104, startPoint y: 118, endPoint x: 56, endPoint y: 119, distance: 48.2
click at [56, 119] on td "240Z5E2A06D0E47B0" at bounding box center [79, 119] width 83 height 17
drag, startPoint x: 105, startPoint y: 119, endPoint x: 60, endPoint y: 117, distance: 45.2
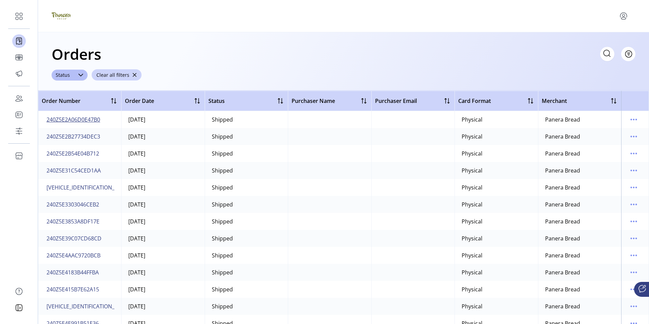
click at [70, 118] on td "240Z5E2A06D0E47B0" at bounding box center [79, 119] width 83 height 17
click at [68, 118] on span "240Z5E2A06D0E47B0" at bounding box center [74, 119] width 54 height 8
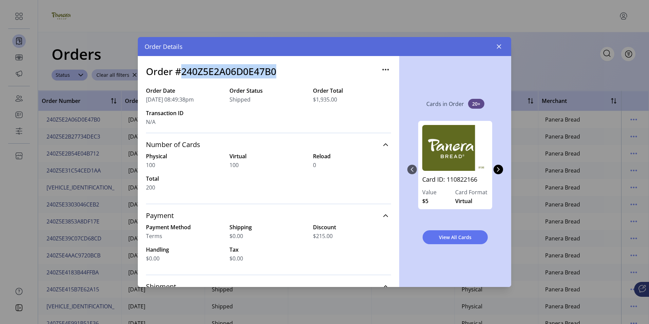
drag, startPoint x: 183, startPoint y: 71, endPoint x: 285, endPoint y: 70, distance: 102.2
click at [285, 70] on div "Order #240Z5E2A06D0E47B0" at bounding box center [268, 75] width 245 height 22
drag, startPoint x: 285, startPoint y: 70, endPoint x: 239, endPoint y: 71, distance: 45.5
copy h3 "240Z5E2A06D0E47B0"
click at [502, 48] on button "button" at bounding box center [499, 46] width 11 height 11
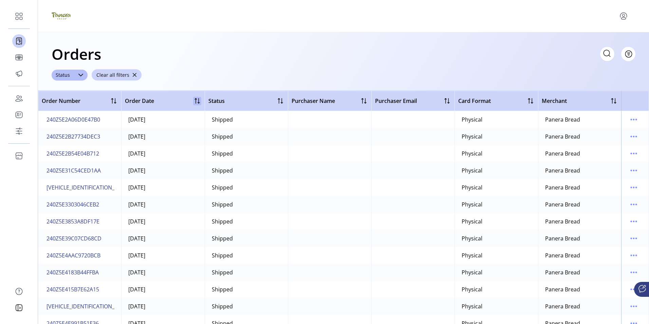
click at [198, 102] on div at bounding box center [197, 101] width 8 height 8
click at [196, 101] on div at bounding box center [198, 100] width 5 height 5
click at [89, 119] on span "240Z5E28B6B5EEFDF" at bounding box center [73, 119] width 53 height 8
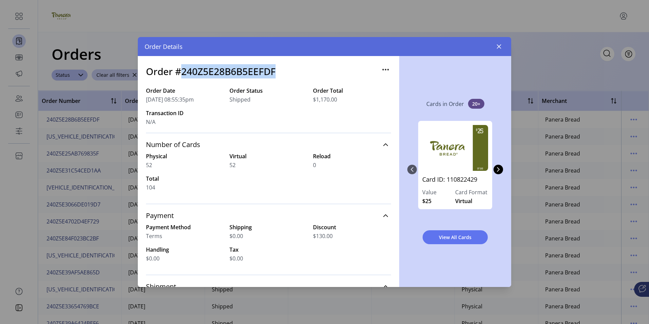
drag, startPoint x: 279, startPoint y: 74, endPoint x: 183, endPoint y: 74, distance: 96.1
click at [183, 74] on div "Order #240Z5E28B6B5EEFDF" at bounding box center [268, 75] width 245 height 22
drag, startPoint x: 183, startPoint y: 74, endPoint x: 229, endPoint y: 73, distance: 46.8
copy h3 "240Z5E28B6B5EEFDF"
click at [500, 46] on icon "button" at bounding box center [499, 46] width 4 height 4
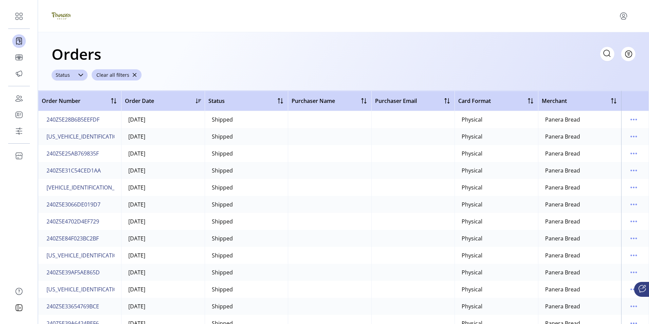
click at [81, 75] on icon at bounding box center [80, 75] width 5 height 3
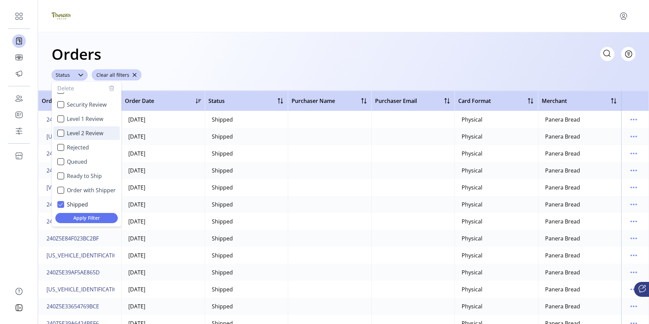
scroll to position [41, 0]
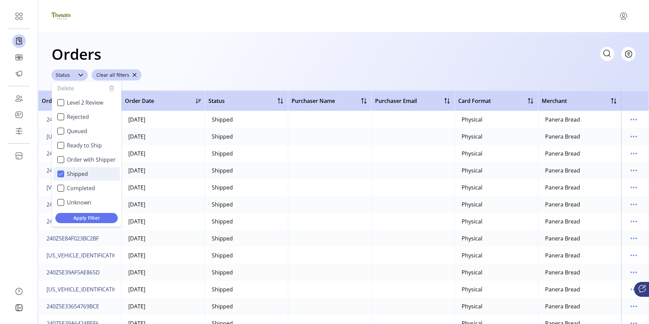
click at [61, 173] on icon "Shipped" at bounding box center [60, 173] width 4 height 3
click at [60, 187] on div "Completed" at bounding box center [60, 188] width 7 height 7
click at [90, 219] on span "Apply Filter" at bounding box center [87, 217] width 52 height 7
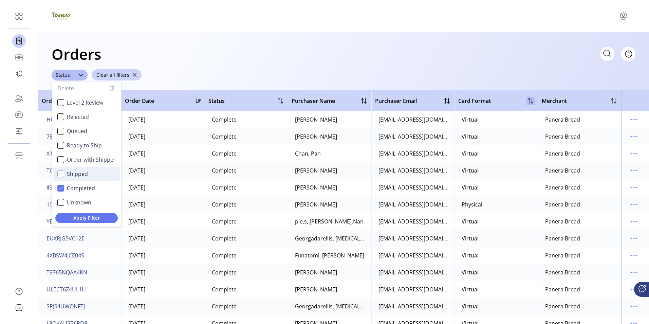
click at [530, 103] on div at bounding box center [530, 101] width 8 height 8
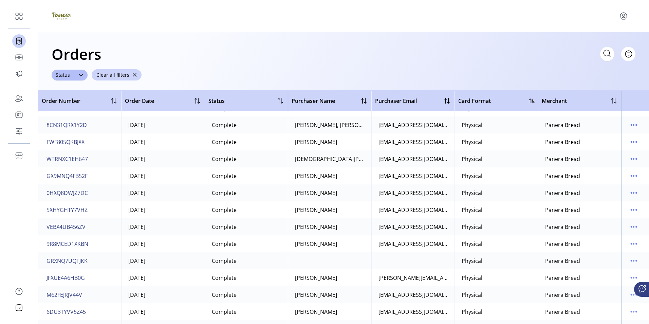
scroll to position [0, 0]
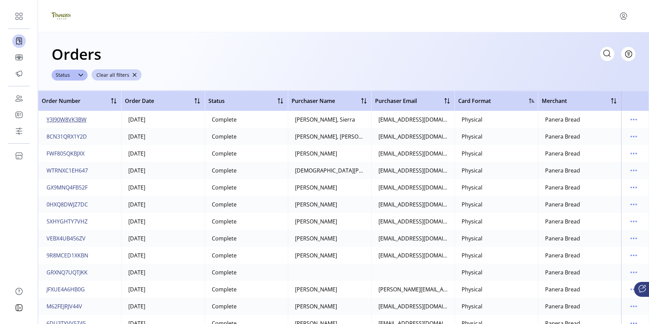
drag, startPoint x: 93, startPoint y: 122, endPoint x: 59, endPoint y: 122, distance: 34.3
click at [59, 122] on td "Y3J90W8VK3BW" at bounding box center [79, 119] width 83 height 17
click at [67, 118] on span "Y3J90W8VK3BW" at bounding box center [67, 119] width 40 height 8
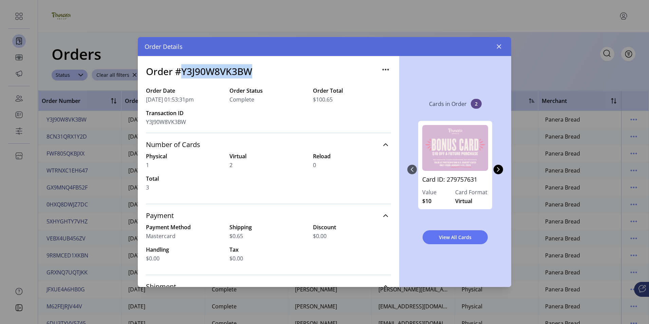
drag, startPoint x: 184, startPoint y: 74, endPoint x: 253, endPoint y: 75, distance: 68.9
click at [253, 75] on div "Order #Y3J90W8VK3BW" at bounding box center [268, 75] width 245 height 22
drag, startPoint x: 253, startPoint y: 75, endPoint x: 221, endPoint y: 72, distance: 31.7
copy h3 "Y3J90W8VK3BW"
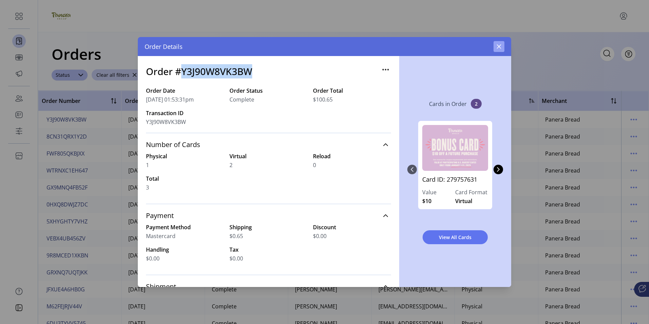
click at [500, 47] on icon "button" at bounding box center [499, 46] width 4 height 4
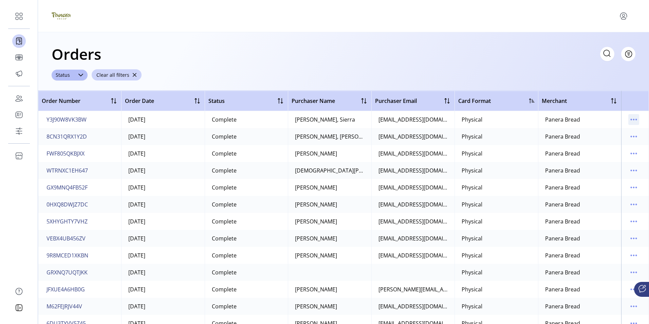
click at [630, 122] on icon "menu" at bounding box center [633, 119] width 11 height 11
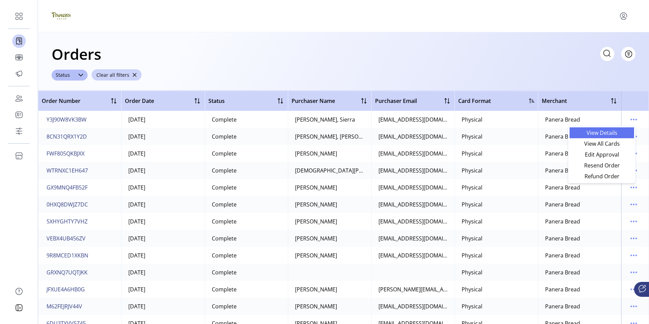
click at [605, 132] on span "View Details" at bounding box center [602, 132] width 56 height 5
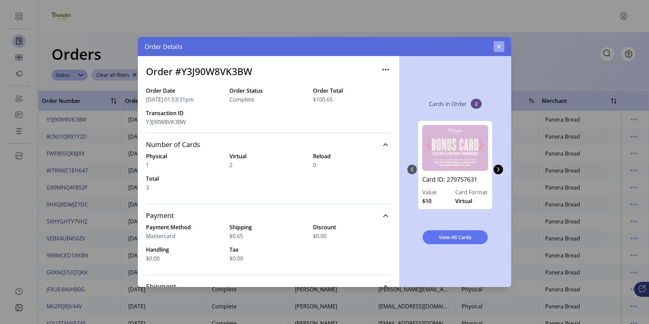
click at [500, 47] on icon "button" at bounding box center [499, 46] width 4 height 4
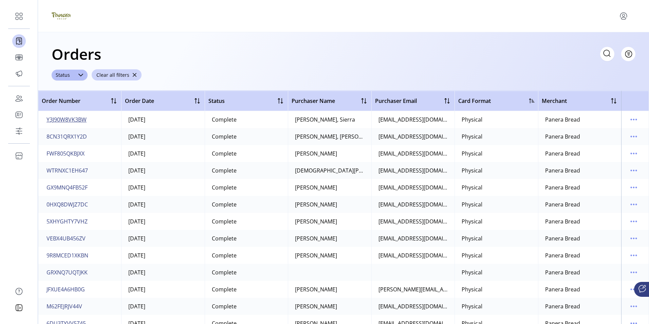
click at [66, 119] on span "Y3J90W8VK3BW" at bounding box center [67, 119] width 40 height 8
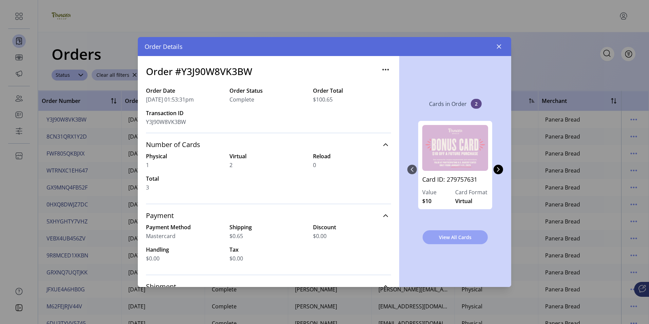
click at [451, 237] on span "View All Cards" at bounding box center [455, 237] width 48 height 7
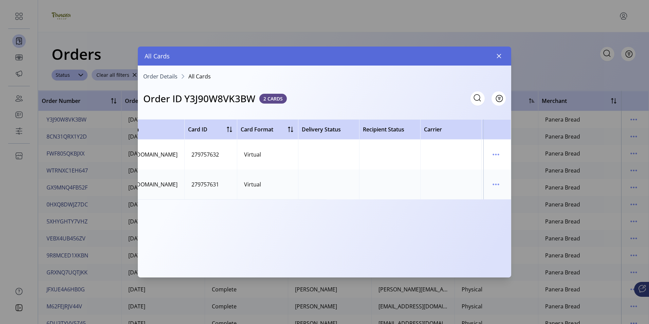
scroll to position [0, 244]
click at [493, 153] on icon "menu" at bounding box center [495, 154] width 11 height 11
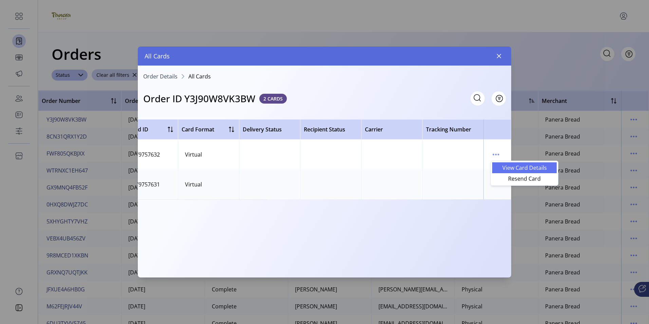
click at [520, 166] on span "View Card Details" at bounding box center [524, 167] width 56 height 5
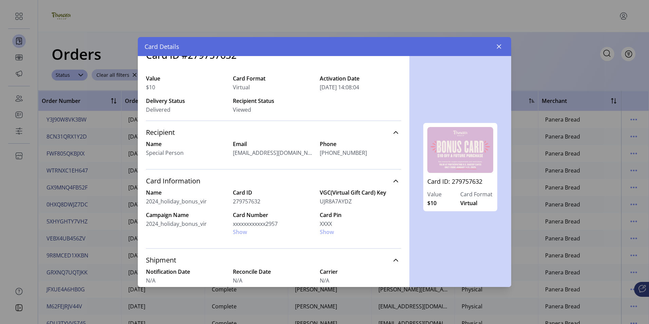
scroll to position [68, 0]
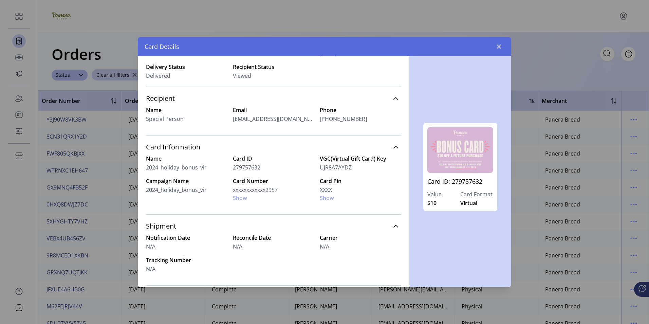
click at [237, 198] on div "Card Number xxxxxxxxxxxx2957 Show" at bounding box center [273, 189] width 81 height 25
click at [328, 199] on div "Card Pin XXXX Show" at bounding box center [360, 189] width 81 height 25
click at [498, 45] on icon "button" at bounding box center [499, 46] width 4 height 4
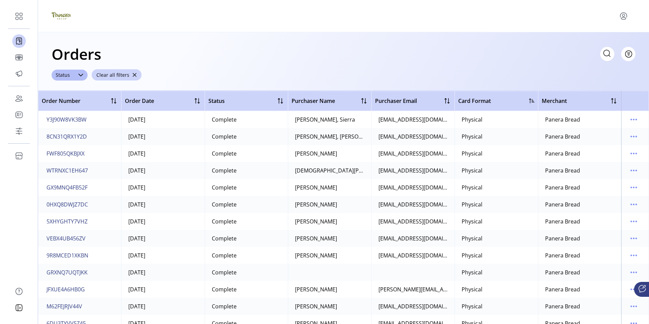
click at [623, 16] on icon "menu" at bounding box center [623, 16] width 11 height 11
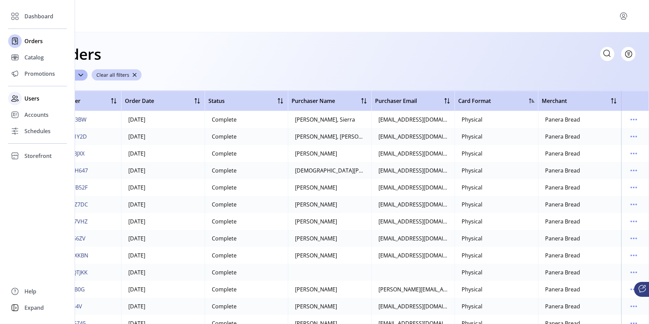
click at [27, 98] on span "Users" at bounding box center [31, 98] width 15 height 8
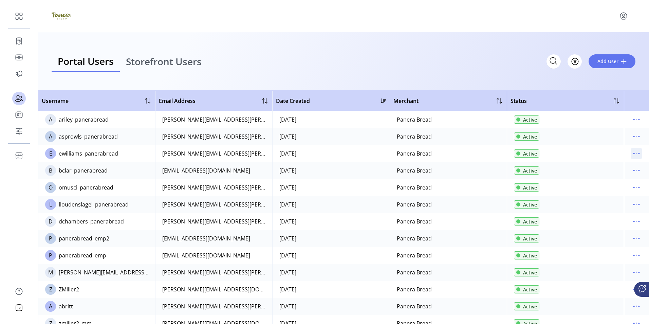
click at [633, 154] on icon "menu" at bounding box center [636, 153] width 11 height 11
click at [604, 167] on span "Edit Details" at bounding box center [604, 166] width 56 height 5
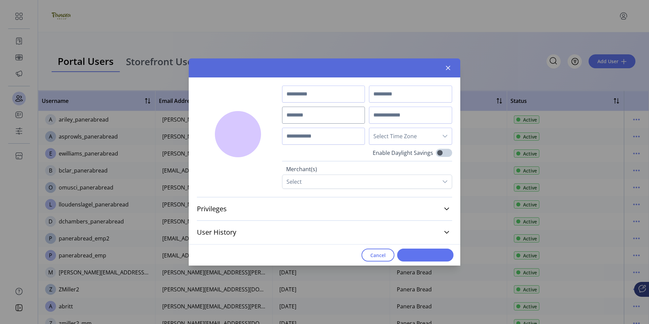
type input "*****"
type input "********"
type input "**********"
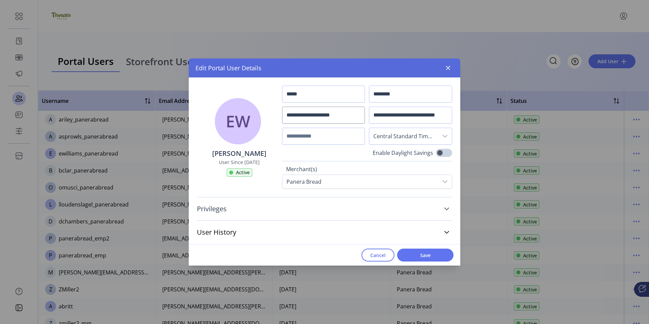
click at [446, 209] on icon at bounding box center [446, 208] width 5 height 3
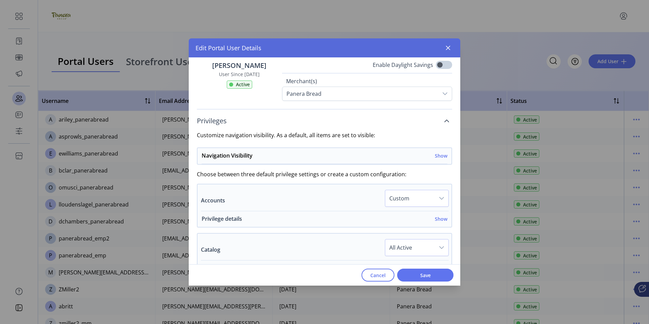
scroll to position [102, 0]
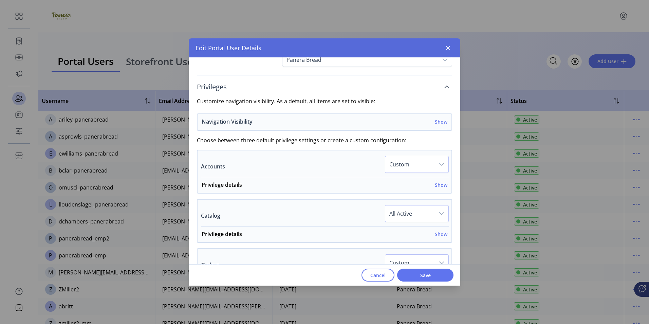
click at [440, 122] on h6 "Show" at bounding box center [441, 121] width 13 height 7
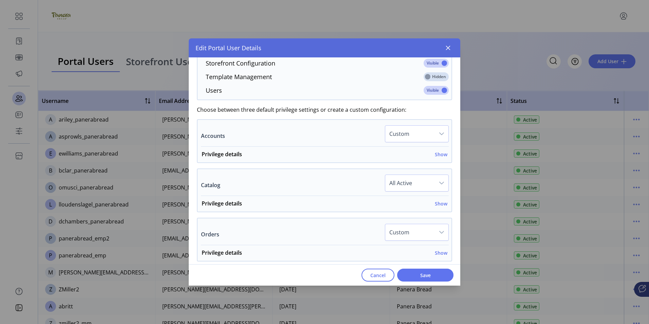
scroll to position [305, 0]
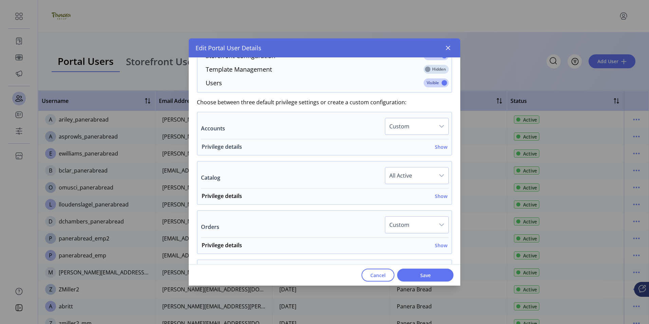
click at [438, 147] on h6 "Show" at bounding box center [441, 146] width 13 height 7
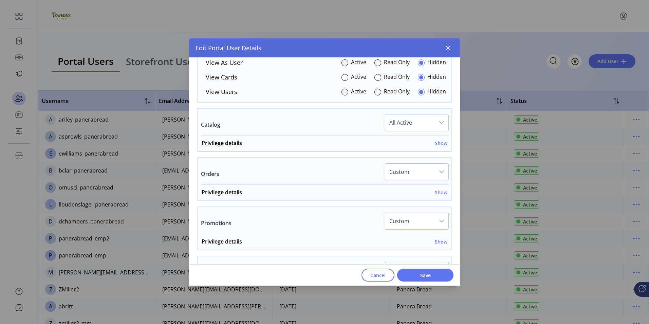
scroll to position [475, 0]
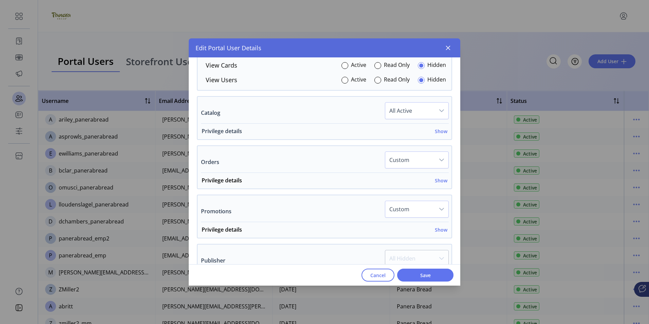
click at [439, 131] on h6 "Show" at bounding box center [441, 131] width 13 height 7
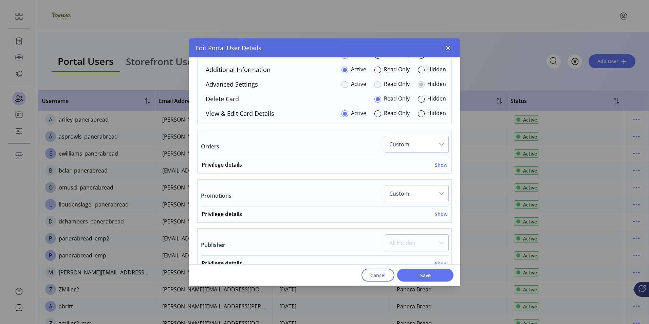
scroll to position [577, 0]
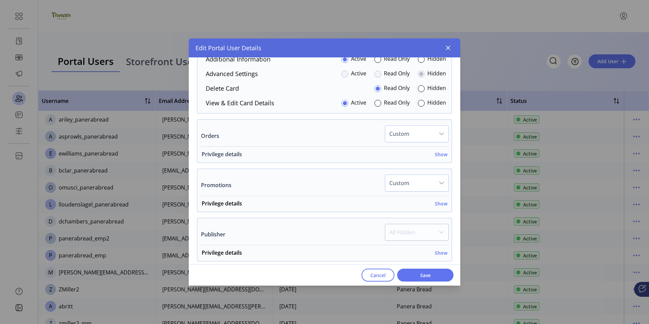
click at [437, 154] on h6 "Show" at bounding box center [441, 154] width 13 height 7
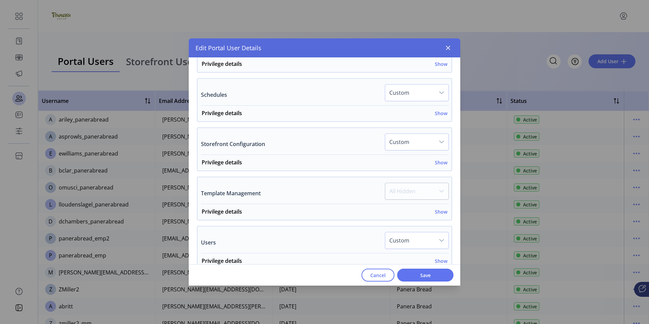
scroll to position [916, 0]
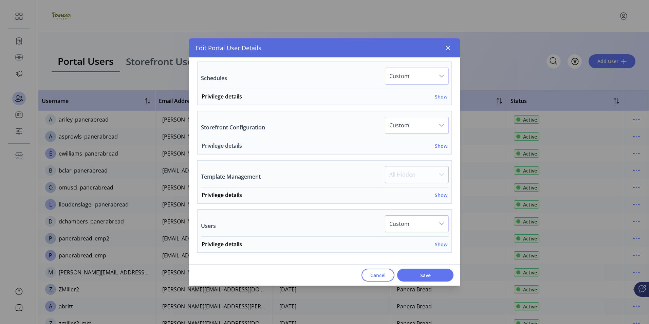
click at [437, 146] on h6 "Show" at bounding box center [441, 145] width 13 height 7
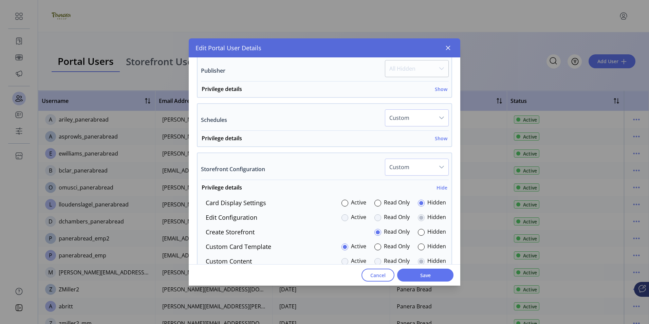
scroll to position [849, 0]
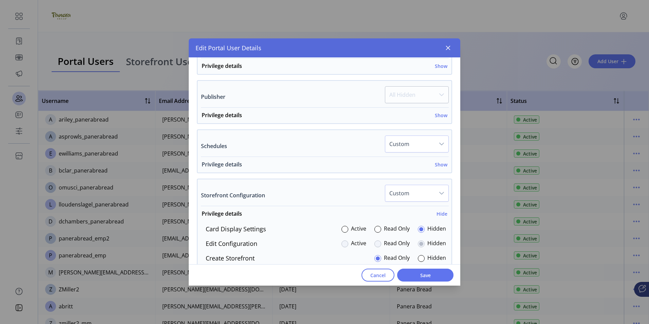
click at [437, 164] on h6 "Show" at bounding box center [441, 164] width 13 height 7
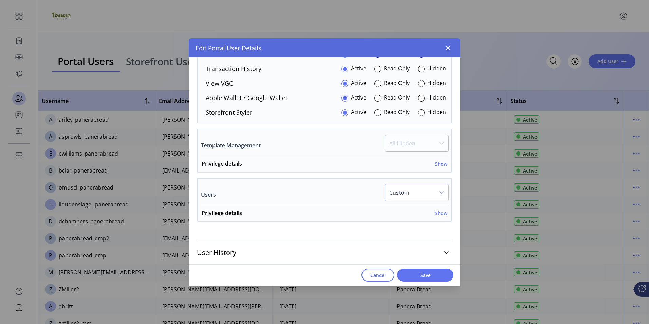
scroll to position [1275, 0]
click at [437, 164] on h6 "Show" at bounding box center [441, 163] width 13 height 7
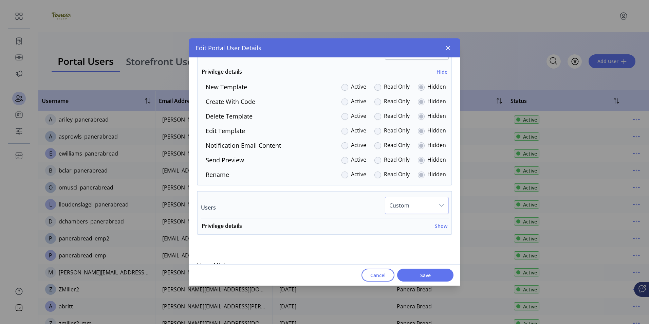
scroll to position [1379, 0]
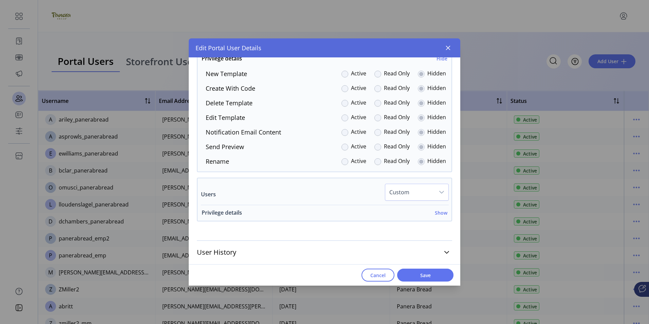
click at [438, 213] on h6 "Show" at bounding box center [441, 212] width 13 height 7
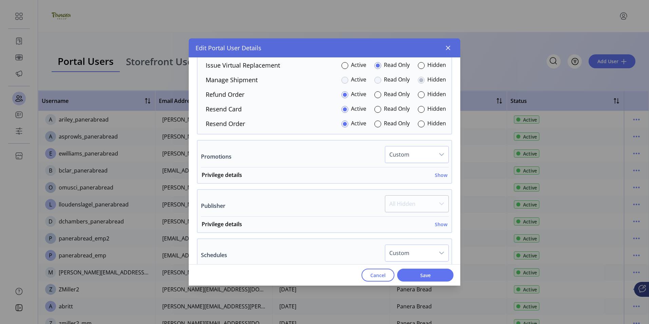
scroll to position [752, 0]
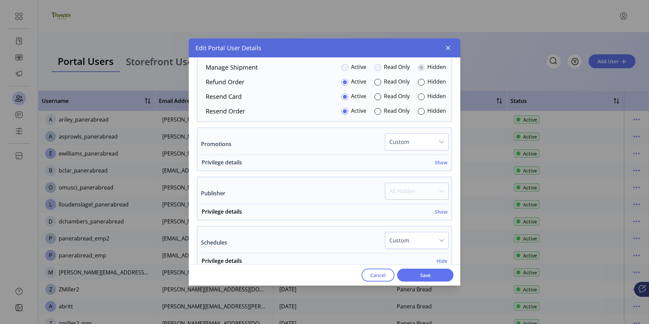
click at [436, 163] on h6 "Show" at bounding box center [441, 162] width 13 height 7
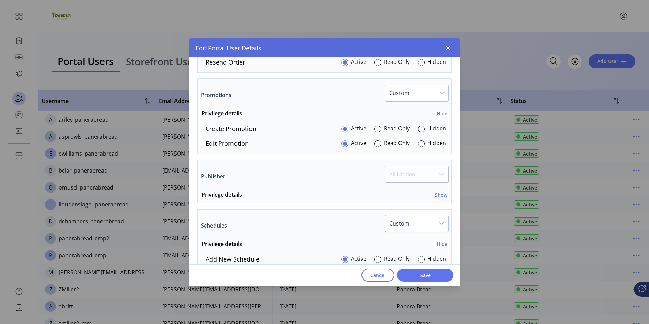
scroll to position [820, 0]
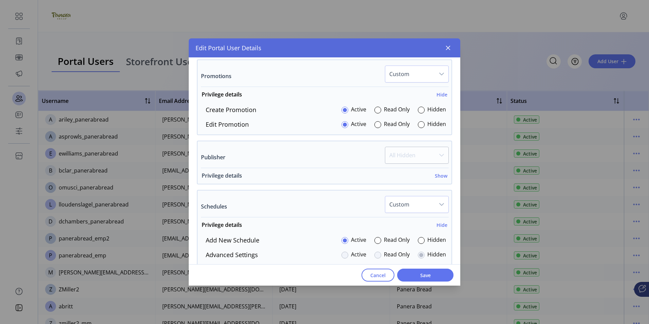
click at [440, 177] on h6 "Show" at bounding box center [441, 175] width 13 height 7
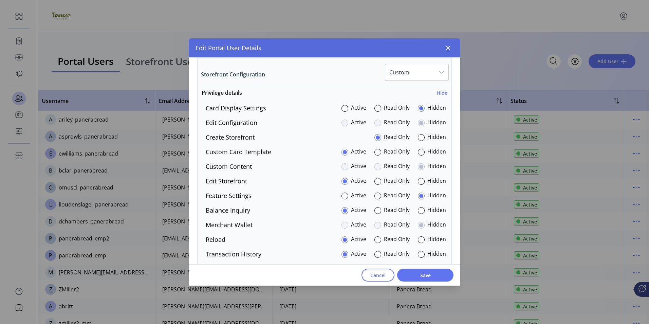
scroll to position [1227, 0]
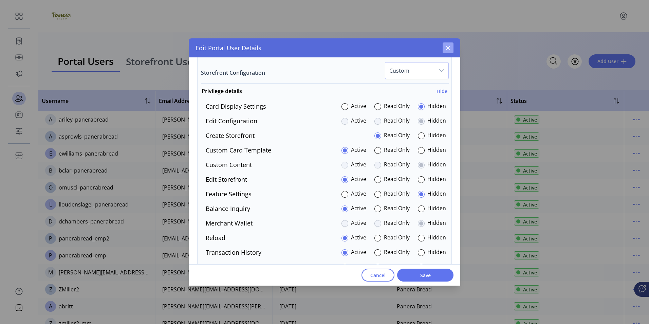
click at [449, 48] on icon "button" at bounding box center [447, 47] width 5 height 5
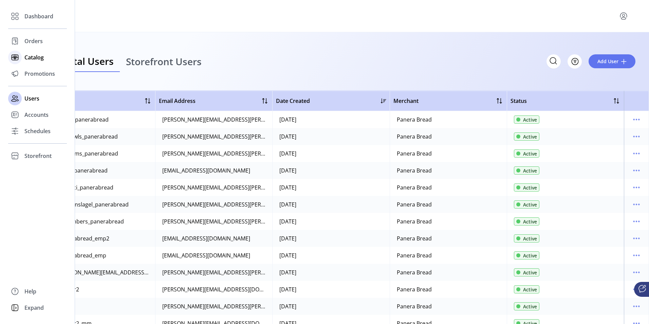
click at [35, 58] on span "Catalog" at bounding box center [33, 57] width 19 height 8
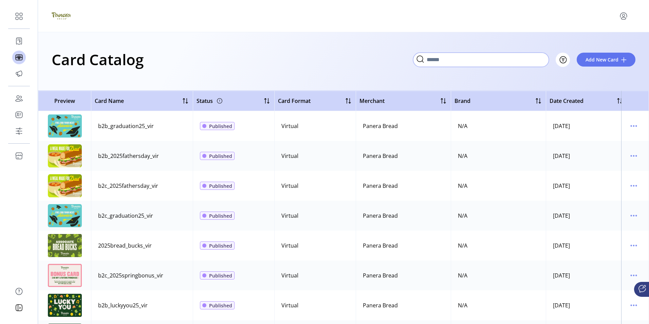
click at [462, 59] on input "Search" at bounding box center [481, 60] width 136 height 14
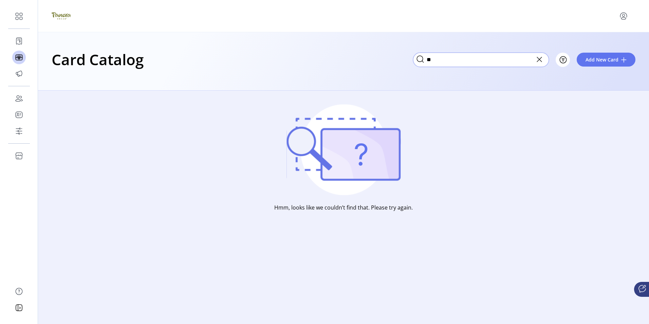
type input "*"
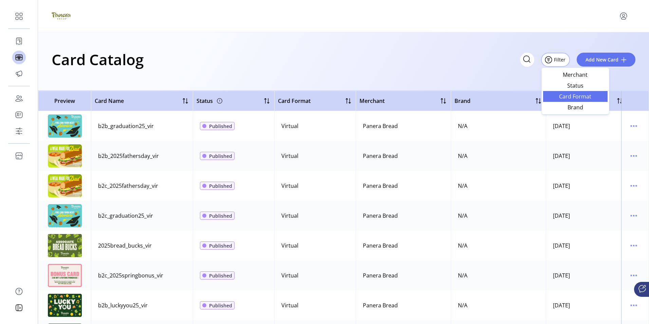
click at [569, 95] on span "Card Format" at bounding box center [575, 96] width 56 height 5
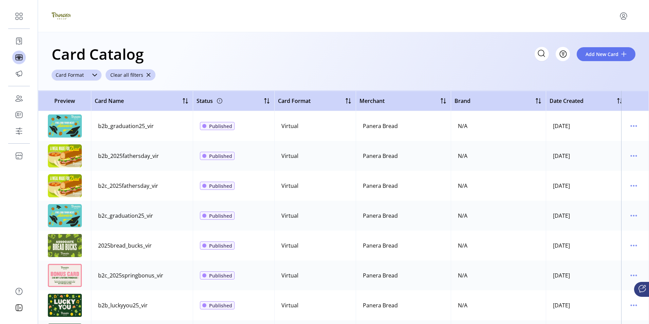
click at [95, 75] on icon "dropdown trigger" at bounding box center [94, 74] width 5 height 5
click at [67, 115] on span "Physical" at bounding box center [67, 115] width 21 height 7
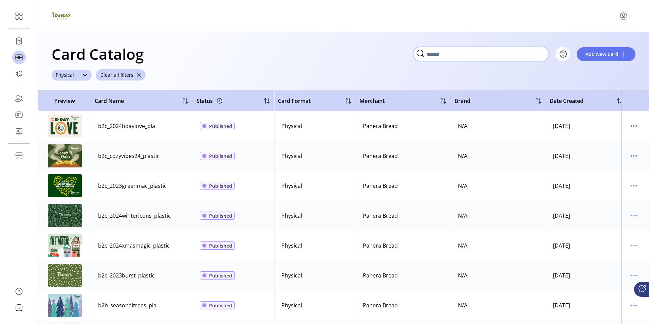
click at [472, 54] on input "Search" at bounding box center [481, 54] width 136 height 14
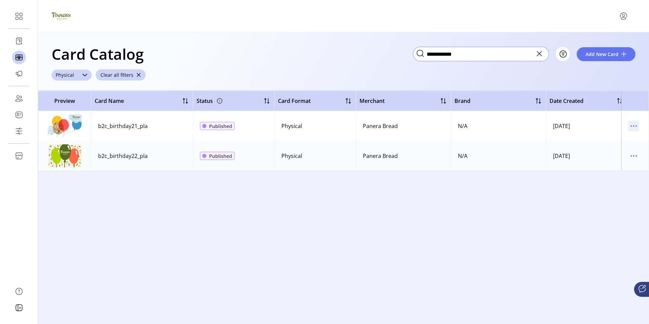
type input "**********"
click at [633, 127] on icon "menu" at bounding box center [633, 126] width 11 height 11
click at [136, 74] on span "button" at bounding box center [138, 75] width 5 height 5
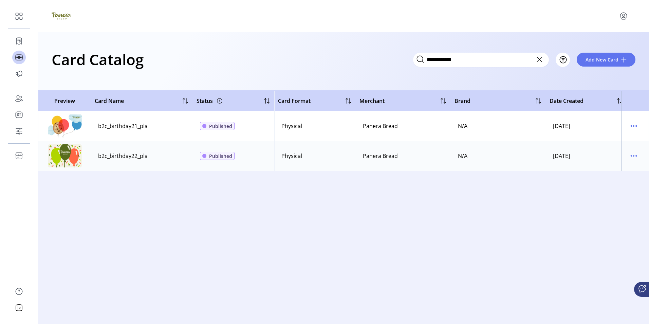
click at [540, 59] on icon at bounding box center [539, 59] width 5 height 5
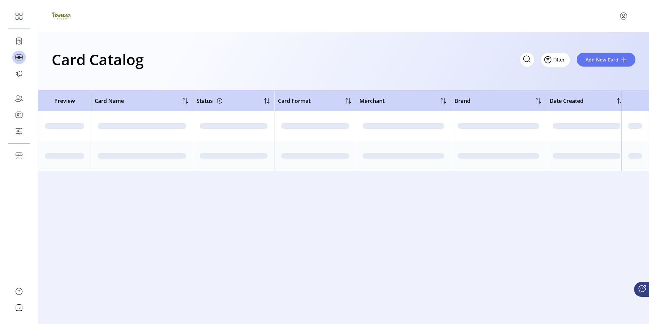
click at [558, 60] on span "Filter" at bounding box center [559, 59] width 12 height 7
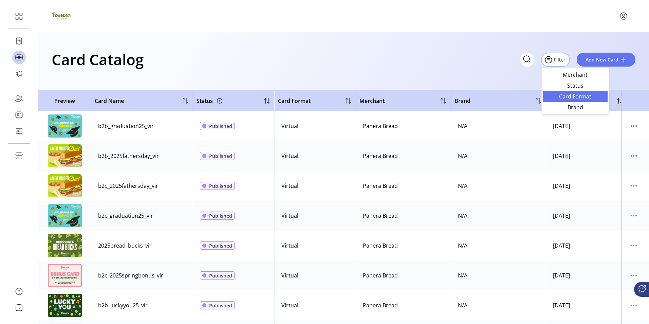
click at [573, 96] on span "Card Format" at bounding box center [575, 96] width 56 height 5
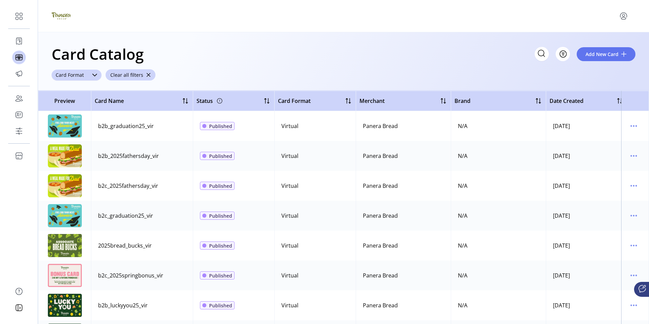
click at [93, 74] on icon "dropdown trigger" at bounding box center [94, 74] width 5 height 5
click at [64, 116] on span "Physical" at bounding box center [67, 115] width 21 height 7
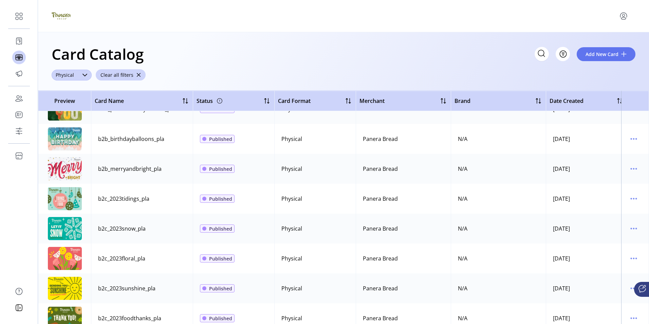
scroll to position [351, 0]
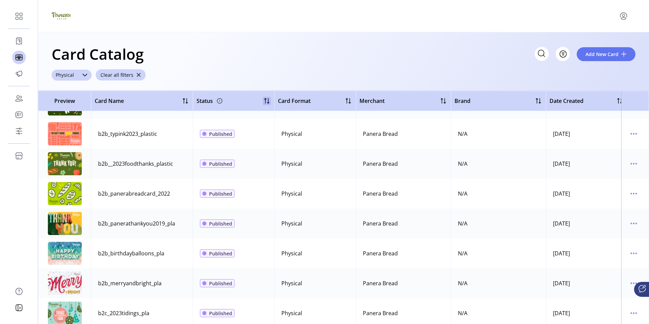
click at [265, 102] on div at bounding box center [267, 101] width 8 height 8
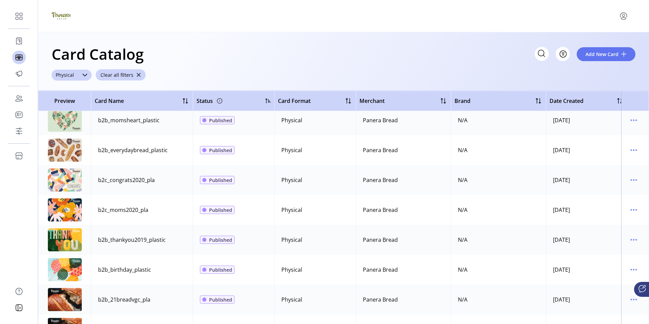
scroll to position [0, 0]
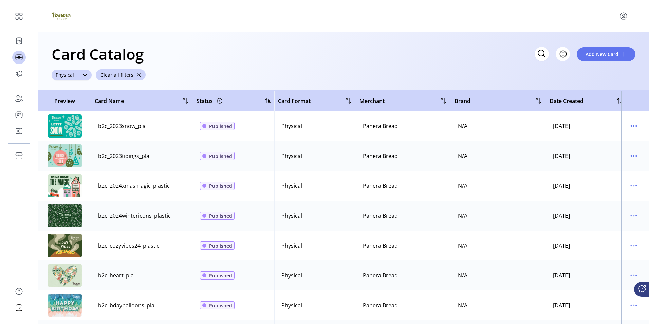
click at [267, 101] on div at bounding box center [267, 100] width 5 height 5
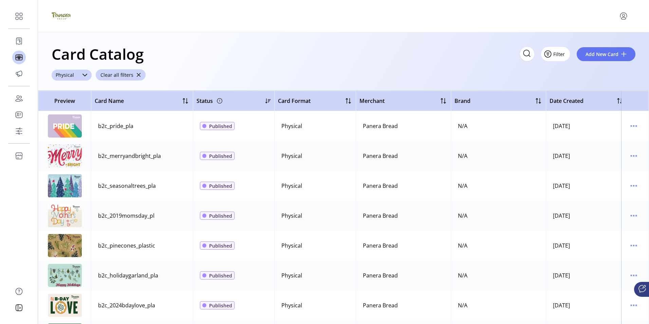
click at [557, 53] on span "Filter" at bounding box center [559, 54] width 12 height 7
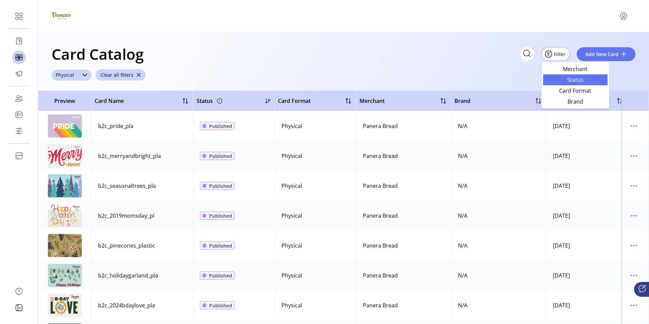
click at [573, 78] on span "Status" at bounding box center [575, 79] width 56 height 5
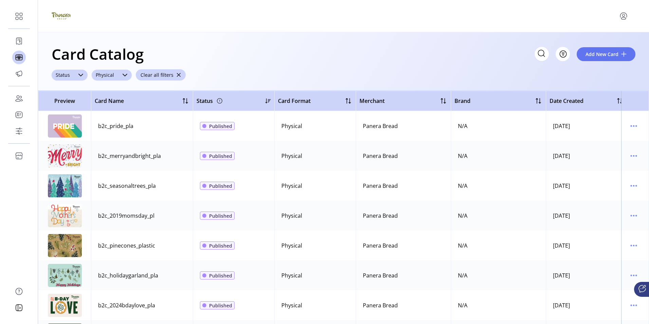
click at [81, 75] on icon "dropdown trigger" at bounding box center [80, 74] width 5 height 5
click at [61, 116] on span "Saved" at bounding box center [64, 115] width 15 height 7
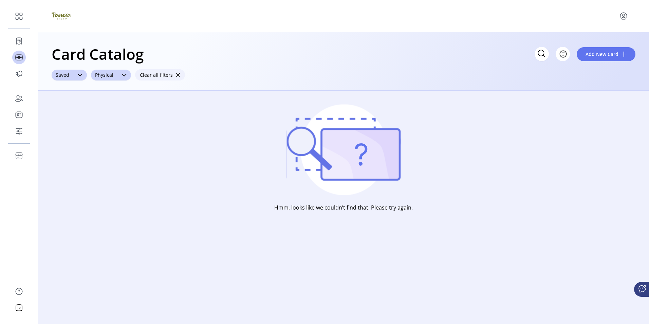
click at [177, 76] on span "button" at bounding box center [177, 75] width 5 height 5
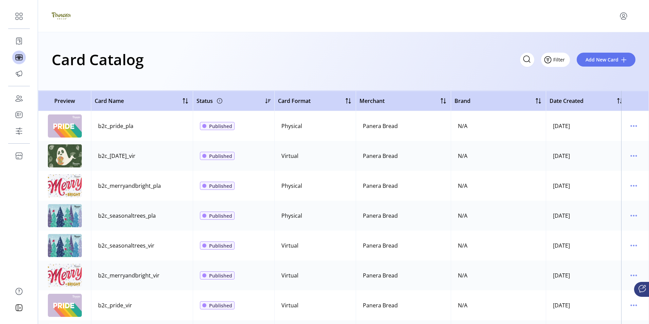
click at [562, 60] on span "Filter" at bounding box center [559, 59] width 12 height 7
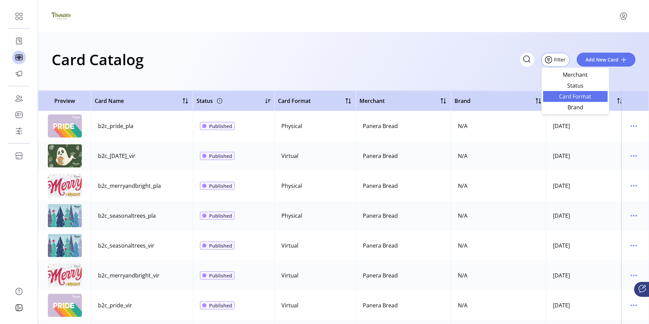
click at [571, 97] on span "Card Format" at bounding box center [575, 96] width 56 height 5
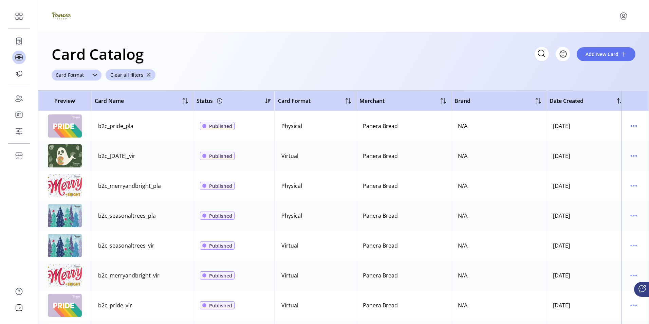
click at [92, 74] on icon "dropdown trigger" at bounding box center [94, 74] width 5 height 5
click at [64, 113] on span "Physical" at bounding box center [67, 115] width 21 height 7
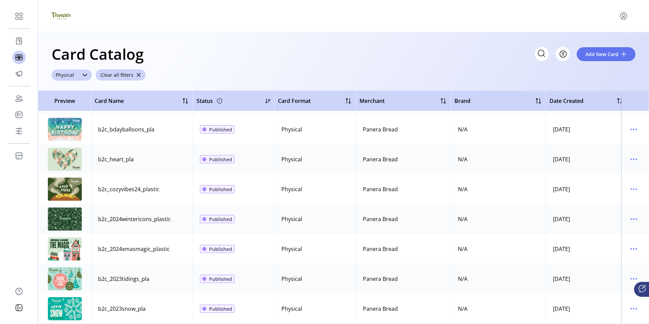
scroll to position [1674, 0]
click at [220, 101] on icon at bounding box center [220, 100] width 0 height 1
click at [266, 102] on div at bounding box center [267, 100] width 5 height 5
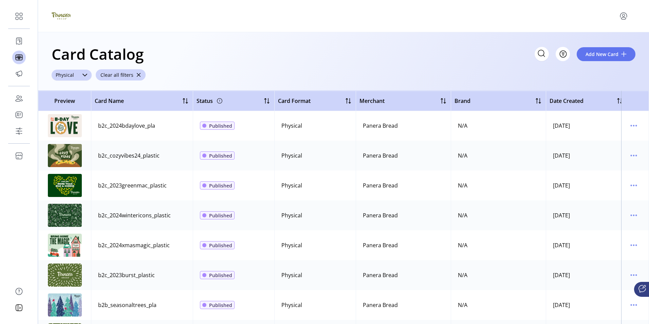
scroll to position [0, 0]
click at [348, 101] on div at bounding box center [348, 101] width 8 height 8
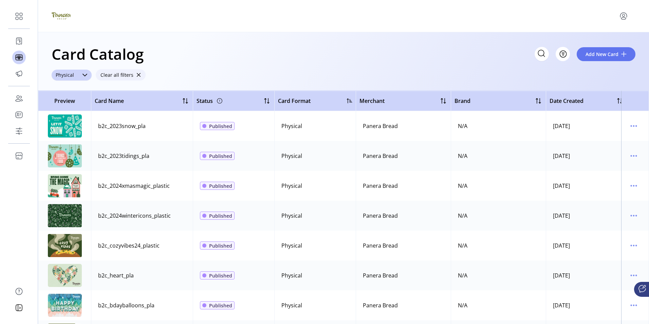
click at [136, 74] on span "button" at bounding box center [138, 75] width 5 height 5
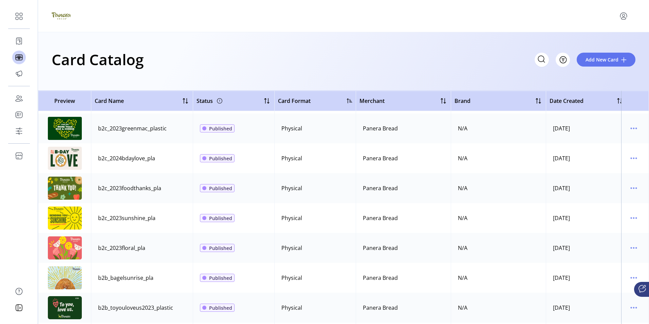
scroll to position [916, 0]
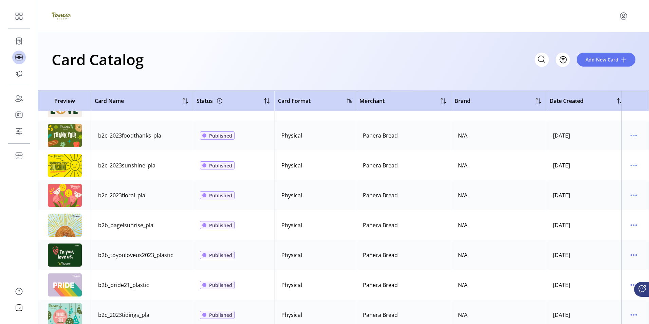
click at [62, 101] on span "Preview" at bounding box center [65, 101] width 46 height 8
click at [560, 61] on span "Filter" at bounding box center [559, 59] width 12 height 7
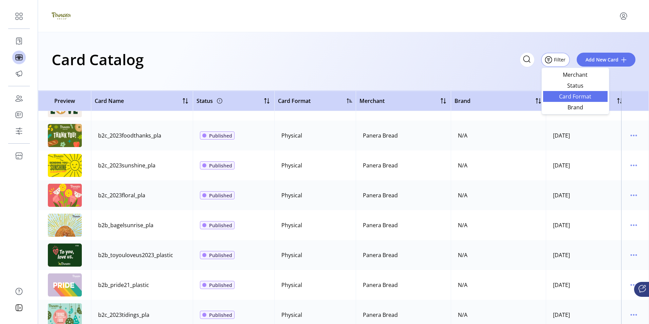
click at [571, 98] on span "Card Format" at bounding box center [575, 96] width 56 height 5
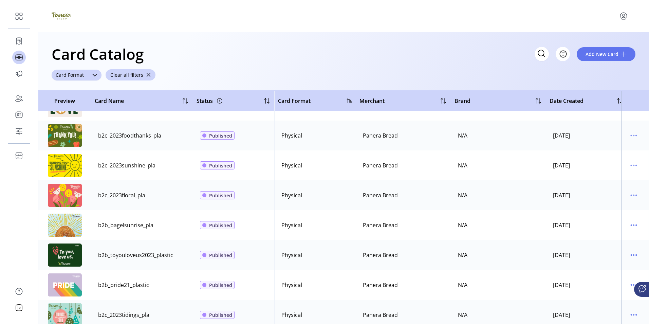
click at [93, 75] on icon "dropdown trigger" at bounding box center [94, 75] width 5 height 3
click at [555, 56] on span "Filter" at bounding box center [559, 54] width 12 height 7
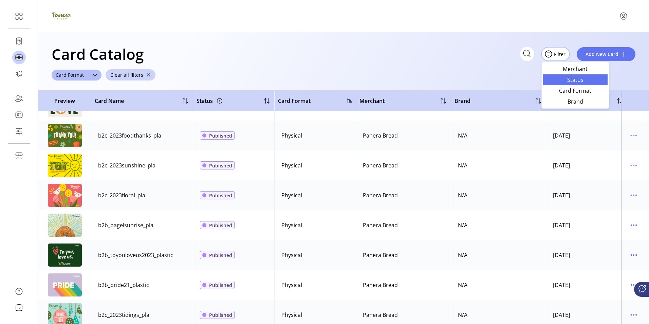
click at [571, 78] on span "Status" at bounding box center [575, 79] width 56 height 5
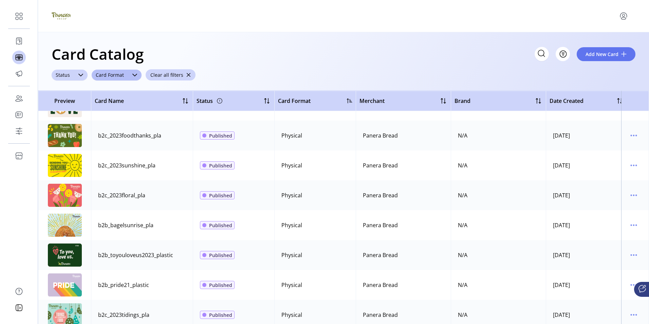
click at [79, 74] on icon "dropdown trigger" at bounding box center [80, 74] width 5 height 5
click at [62, 116] on span "Saved" at bounding box center [64, 115] width 15 height 7
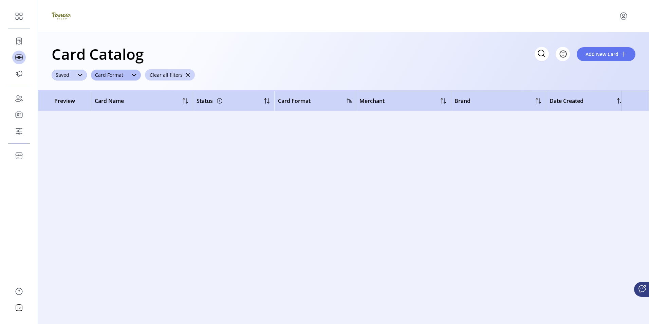
scroll to position [0, 0]
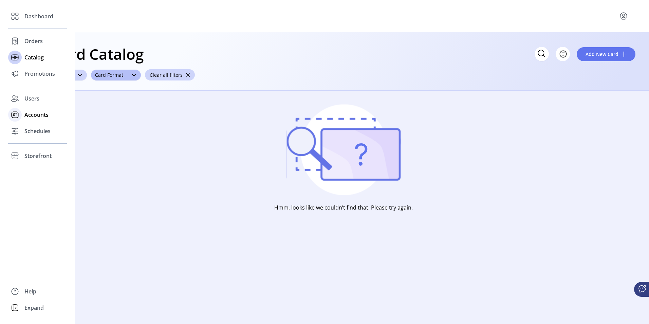
click at [32, 114] on span "Accounts" at bounding box center [36, 115] width 24 height 8
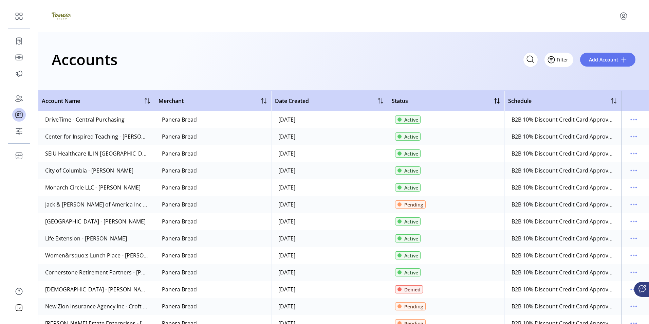
click at [560, 60] on span "Filter" at bounding box center [563, 59] width 12 height 7
click at [572, 77] on span "Status" at bounding box center [579, 74] width 56 height 5
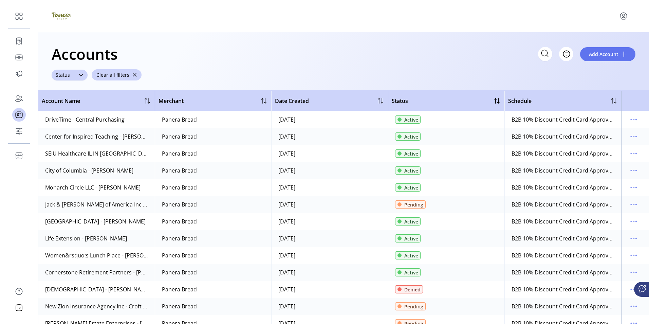
click at [79, 74] on icon "dropdown trigger" at bounding box center [80, 74] width 5 height 5
click at [64, 129] on span "Pending" at bounding box center [67, 129] width 21 height 7
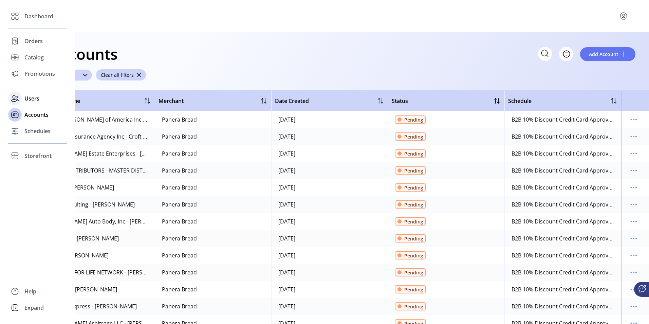
click at [32, 98] on span "Users" at bounding box center [31, 98] width 15 height 8
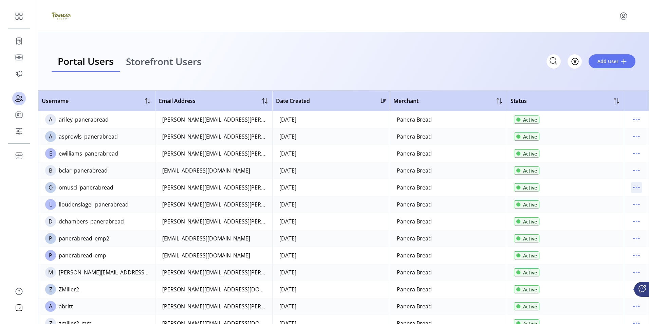
click at [633, 187] on icon "menu" at bounding box center [636, 187] width 11 height 11
click at [606, 200] on span "Edit Details" at bounding box center [604, 200] width 56 height 5
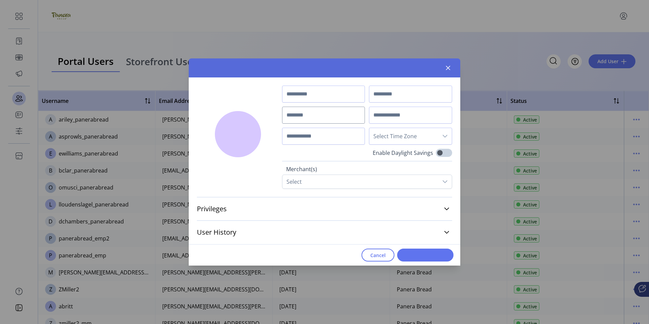
type input "******"
type input "*****"
type input "**********"
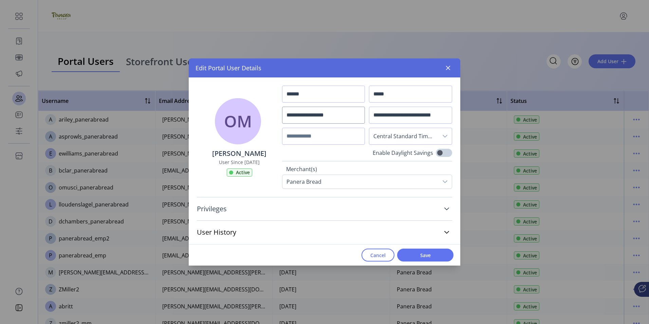
click at [446, 208] on icon at bounding box center [446, 208] width 5 height 5
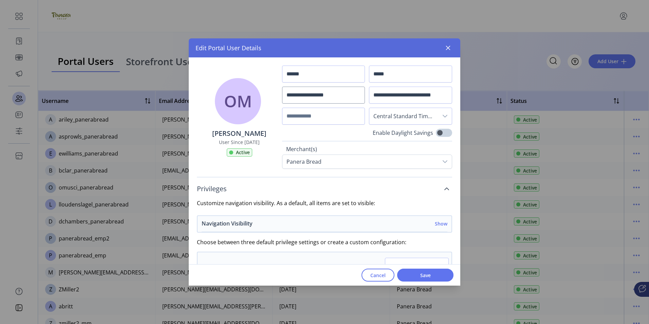
click at [438, 223] on h6 "Show" at bounding box center [441, 223] width 13 height 7
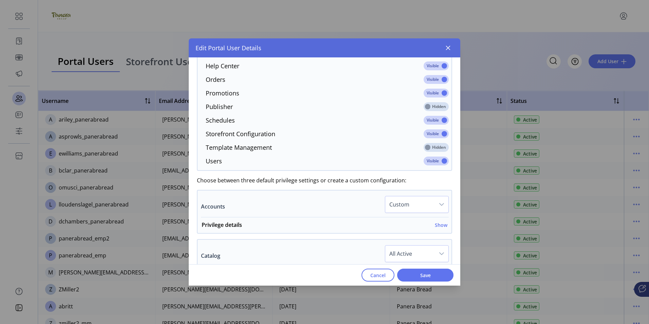
scroll to position [238, 0]
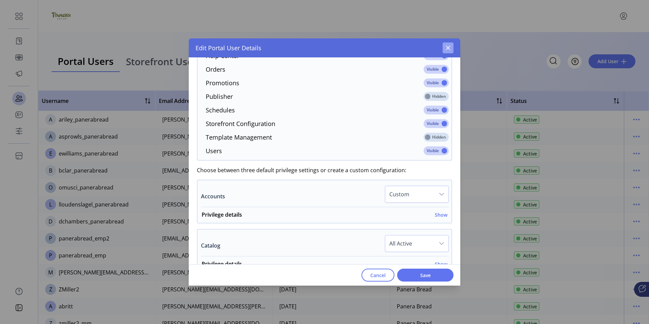
click at [446, 48] on icon "button" at bounding box center [447, 47] width 5 height 5
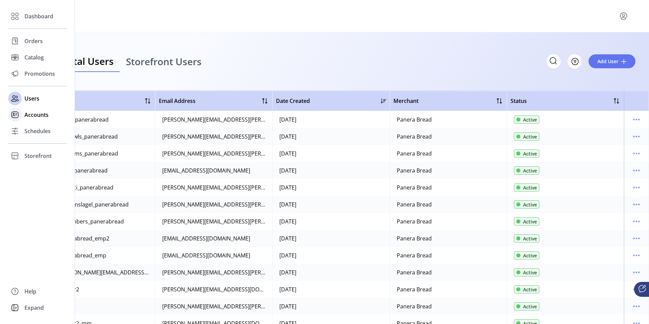
click at [32, 116] on span "Accounts" at bounding box center [36, 115] width 24 height 8
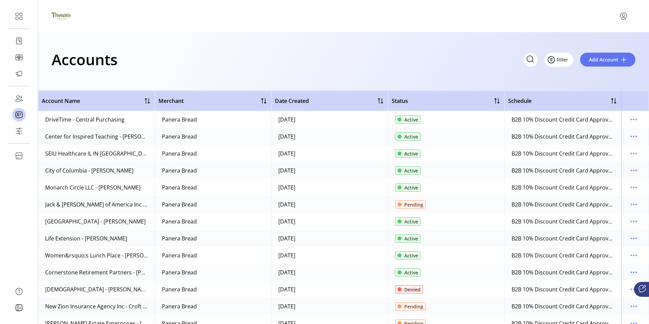
click at [563, 61] on span "Filter" at bounding box center [563, 59] width 12 height 7
click at [576, 75] on span "Status" at bounding box center [579, 74] width 56 height 5
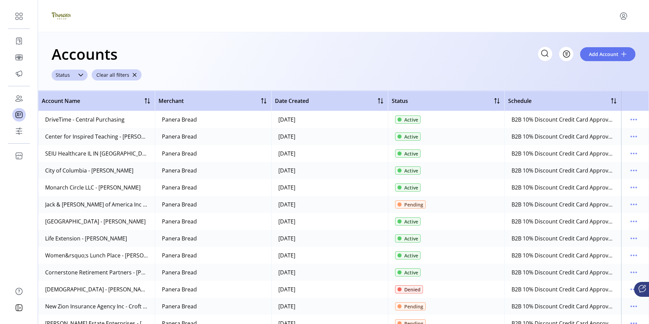
click at [82, 74] on icon "dropdown trigger" at bounding box center [80, 74] width 5 height 5
click at [67, 131] on span "Pending" at bounding box center [67, 129] width 21 height 7
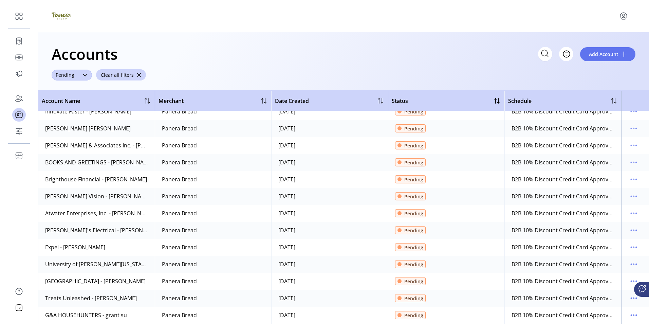
scroll to position [4039, 0]
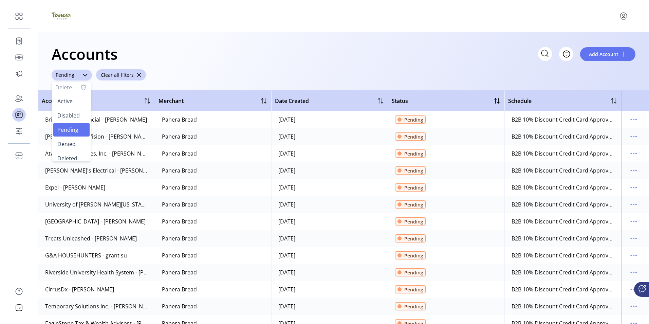
click at [345, 65] on div "Accounts Filter Add Account" at bounding box center [344, 54] width 584 height 24
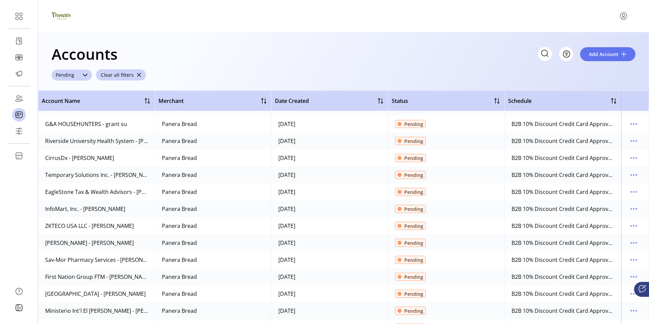
scroll to position [4175, 0]
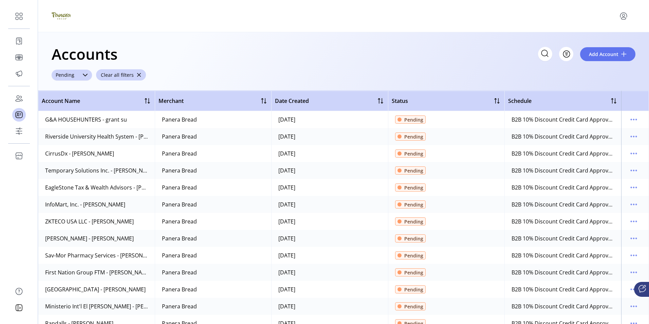
click at [547, 54] on icon at bounding box center [544, 53] width 11 height 11
click at [547, 54] on input "text" at bounding box center [484, 54] width 136 height 14
click at [562, 55] on span "Filter" at bounding box center [563, 54] width 12 height 7
click at [568, 78] on span "Schedule Name" at bounding box center [579, 79] width 56 height 5
click at [145, 75] on icon "dropdown trigger" at bounding box center [146, 74] width 5 height 5
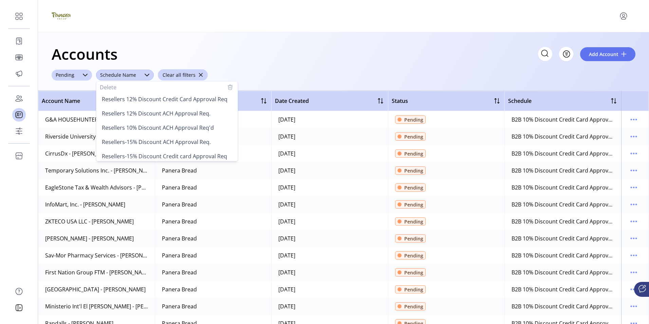
scroll to position [68, 0]
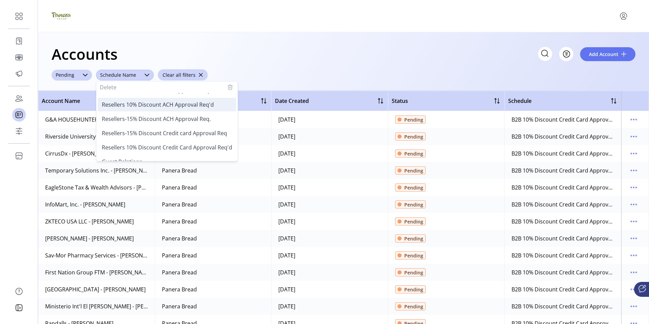
click at [138, 105] on span "Resellers 10% Discount ACH Approval Req'd" at bounding box center [158, 104] width 112 height 7
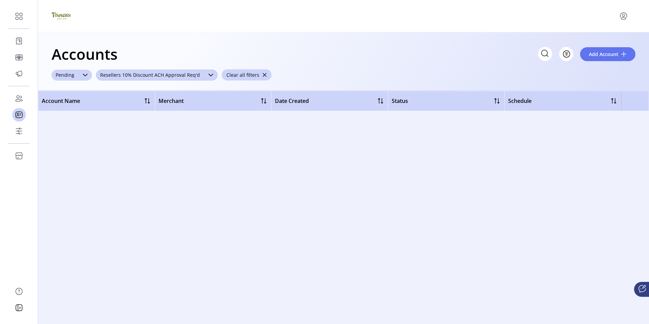
scroll to position [0, 0]
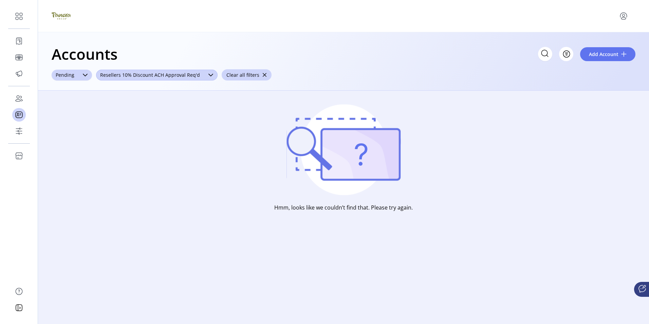
click at [208, 72] on icon "dropdown trigger" at bounding box center [210, 74] width 5 height 5
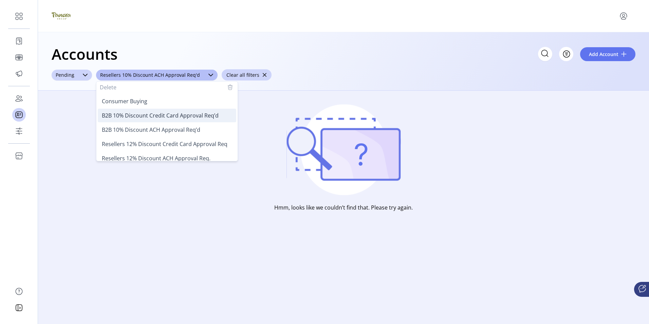
click at [145, 117] on span "B2B 10% Discount Credit Card Approval Req’d" at bounding box center [160, 115] width 117 height 7
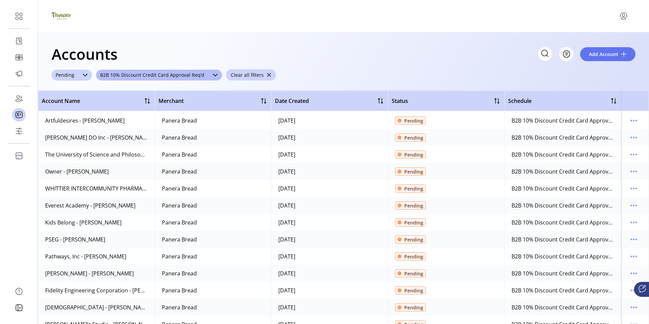
scroll to position [1324, 0]
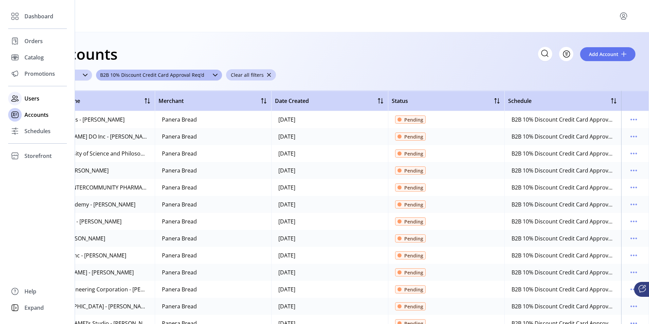
click at [32, 98] on span "Users" at bounding box center [31, 98] width 15 height 8
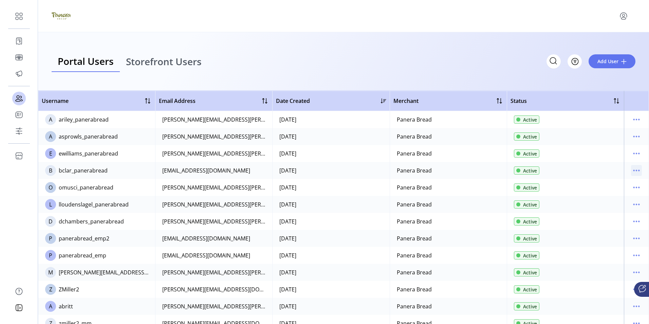
click at [636, 170] on icon "menu" at bounding box center [636, 170] width 1 height 1
click at [606, 182] on span "Edit Details" at bounding box center [604, 183] width 56 height 5
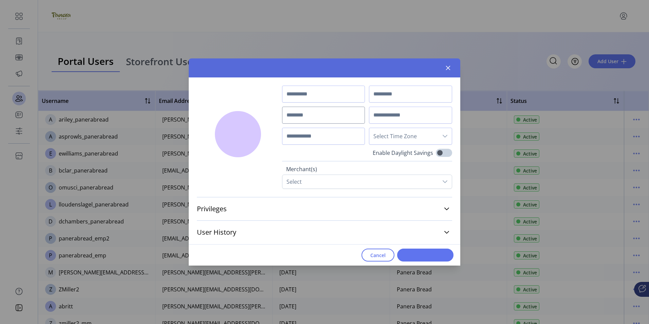
type input "********"
type input "****"
type input "**********"
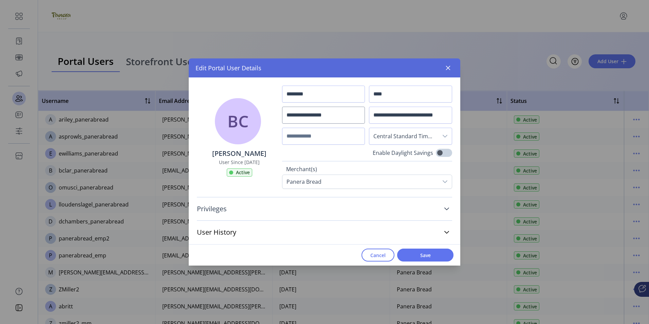
click at [446, 209] on icon at bounding box center [446, 208] width 5 height 3
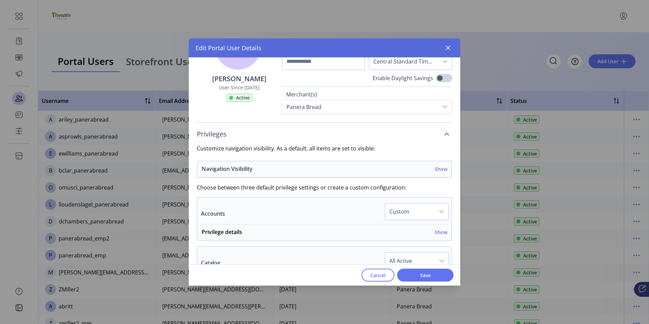
scroll to position [68, 0]
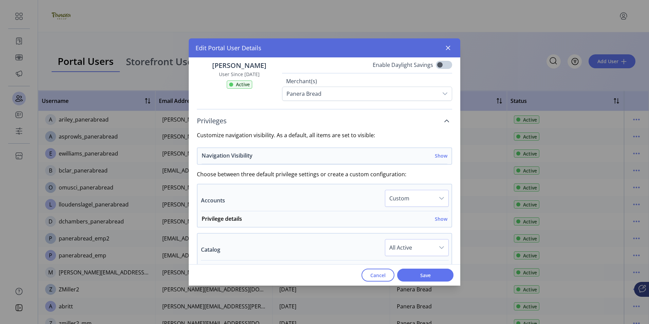
click at [436, 155] on h6 "Show" at bounding box center [441, 155] width 13 height 7
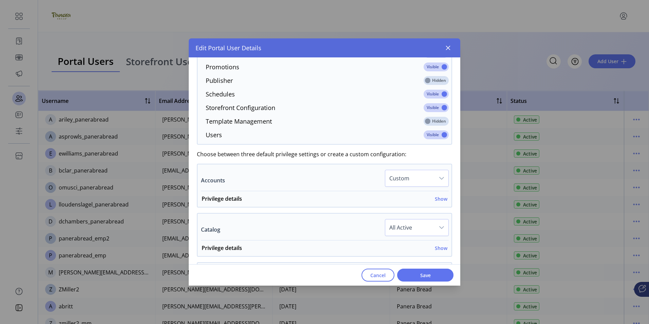
scroll to position [272, 0]
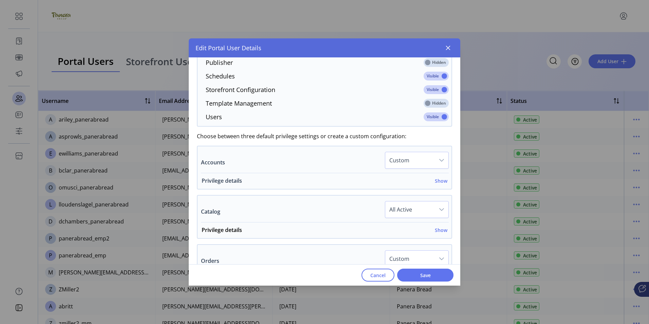
click at [437, 180] on h6 "Show" at bounding box center [441, 180] width 13 height 7
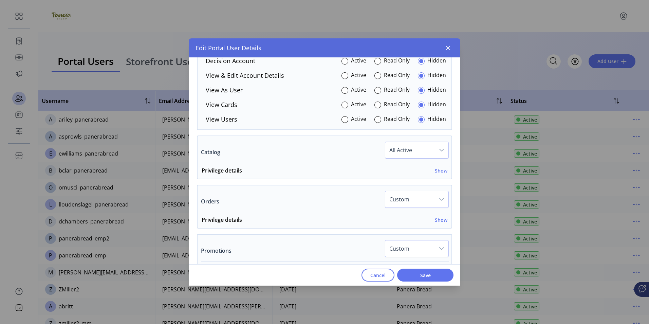
scroll to position [441, 0]
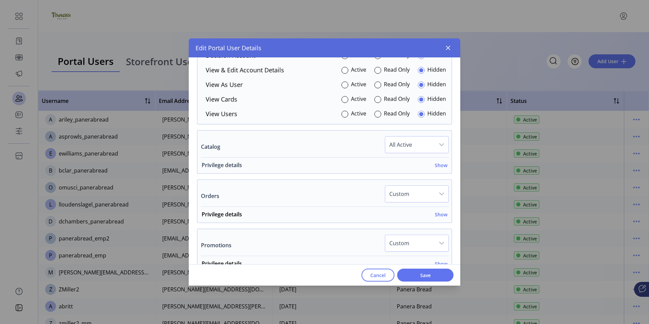
click at [438, 167] on h6 "Show" at bounding box center [441, 165] width 13 height 7
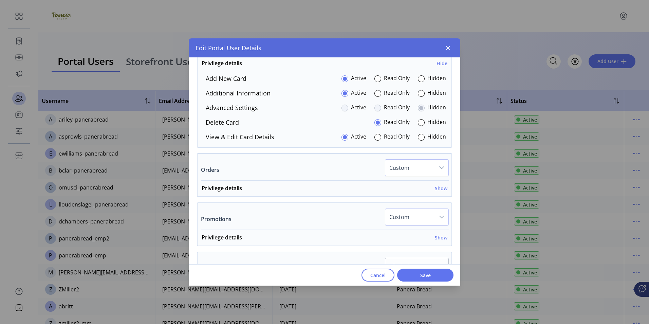
scroll to position [577, 0]
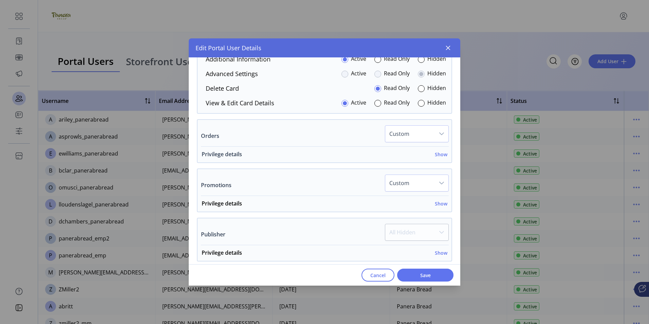
click at [438, 155] on h6 "Show" at bounding box center [441, 154] width 13 height 7
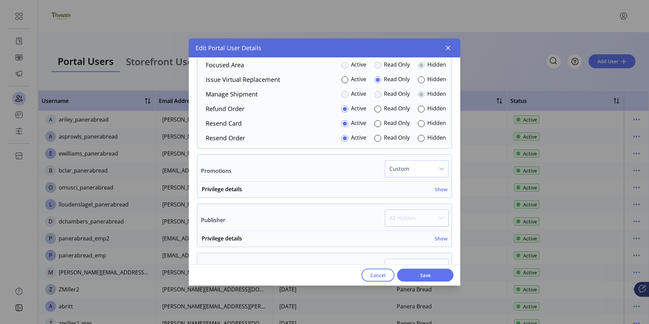
scroll to position [747, 0]
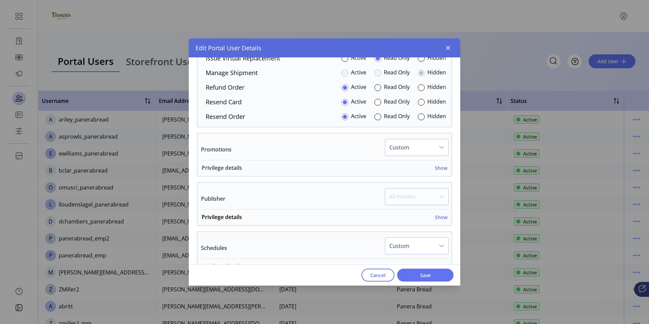
click at [437, 169] on h6 "Show" at bounding box center [441, 167] width 13 height 7
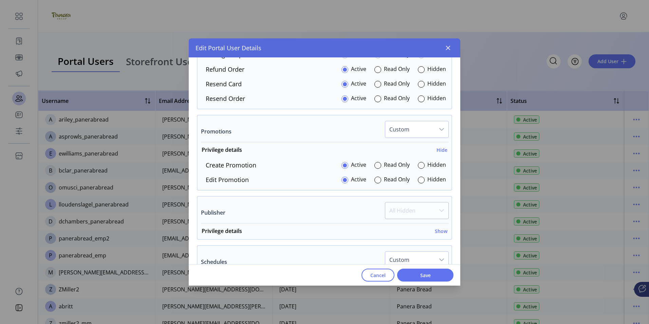
scroll to position [815, 0]
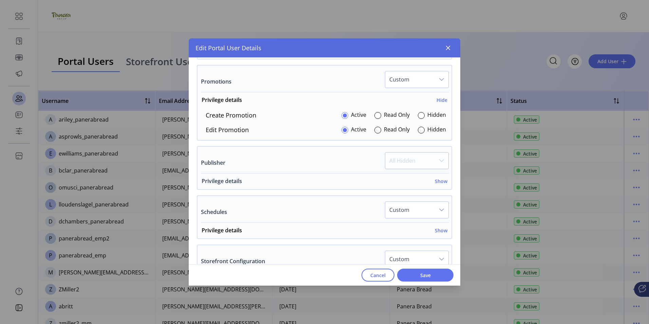
click at [437, 181] on h6 "Show" at bounding box center [441, 181] width 13 height 7
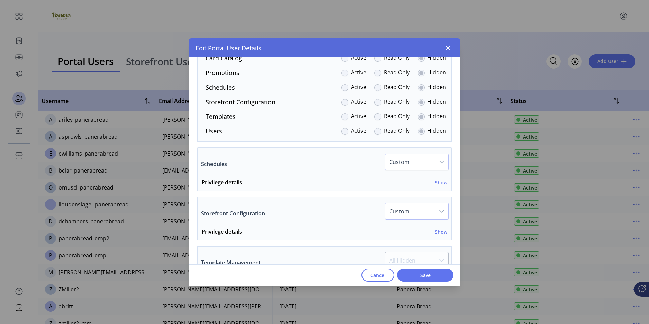
scroll to position [984, 0]
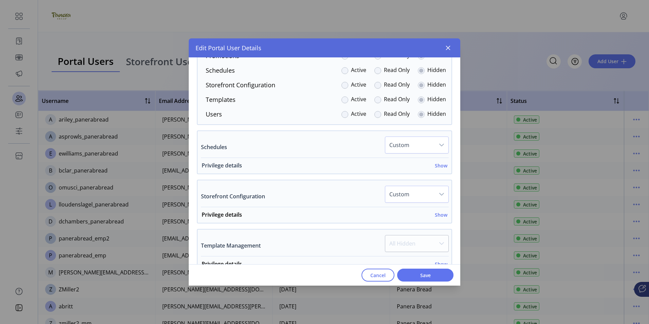
click at [438, 165] on h6 "Show" at bounding box center [441, 165] width 13 height 7
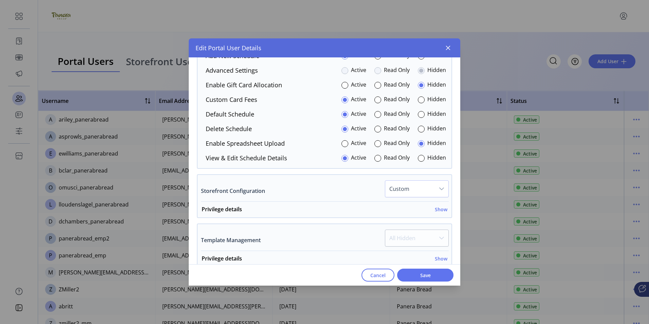
scroll to position [1120, 0]
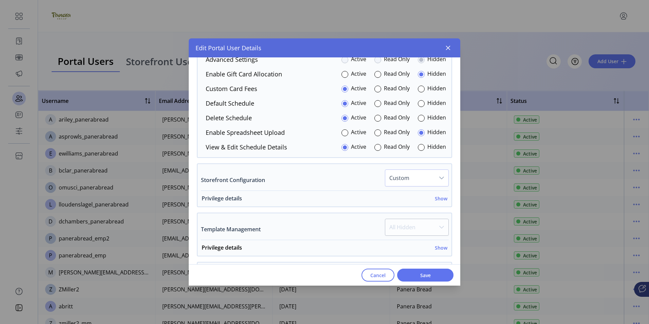
click at [439, 200] on h6 "Show" at bounding box center [441, 198] width 13 height 7
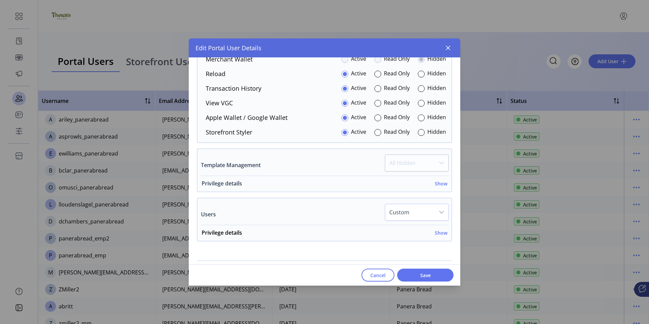
scroll to position [1392, 0]
click at [436, 184] on h6 "Show" at bounding box center [441, 183] width 13 height 7
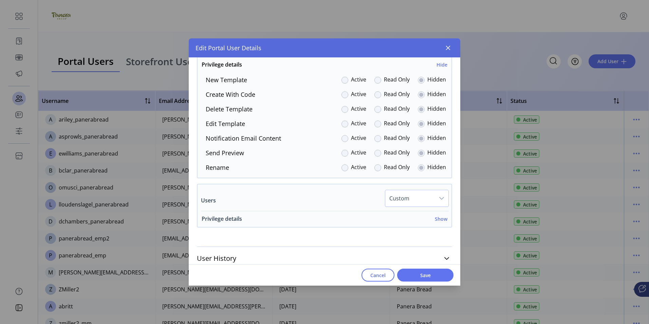
scroll to position [1516, 0]
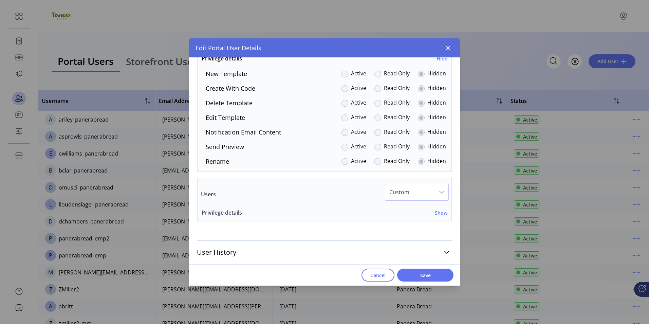
click at [435, 212] on h6 "Show" at bounding box center [441, 212] width 13 height 7
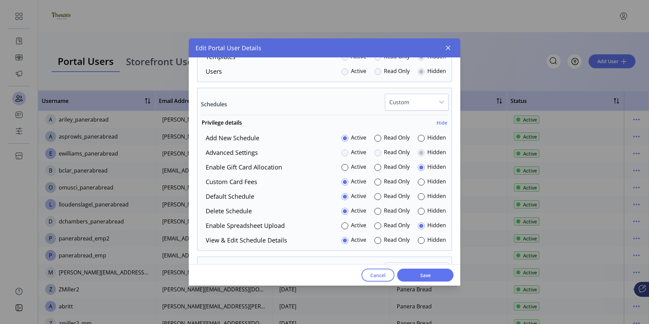
scroll to position [1007, 0]
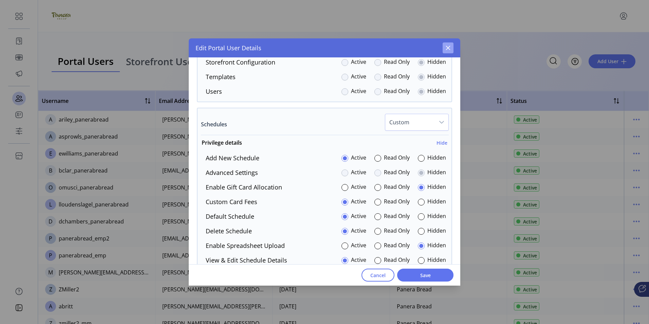
click at [447, 50] on icon "button" at bounding box center [447, 47] width 5 height 5
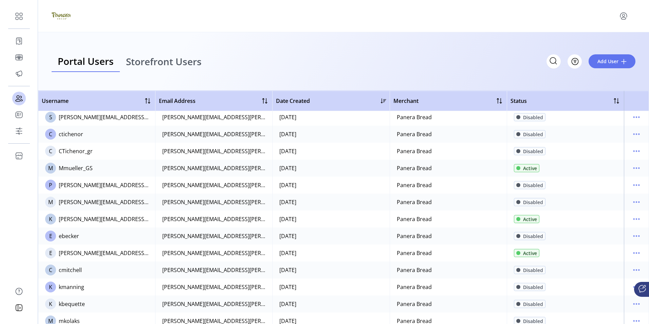
scroll to position [1324, 0]
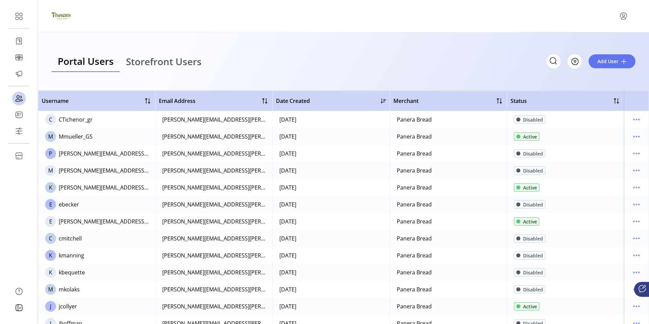
click at [623, 16] on icon "menu" at bounding box center [624, 15] width 2 height 2
click at [595, 43] on span "Sign Out" at bounding box center [599, 42] width 51 height 5
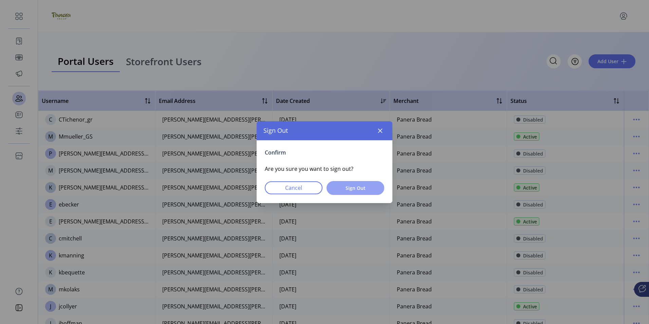
click at [347, 187] on span "Sign Out" at bounding box center [355, 187] width 40 height 7
